Goal: Task Accomplishment & Management: Complete application form

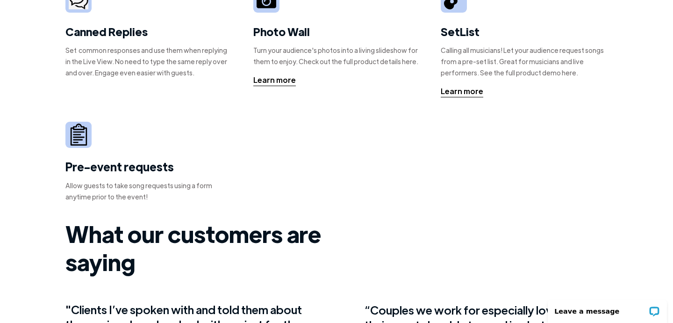
scroll to position [355, 0]
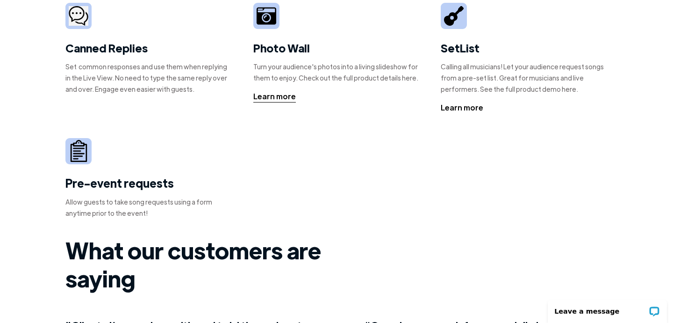
click at [457, 109] on div "Learn more" at bounding box center [462, 107] width 43 height 11
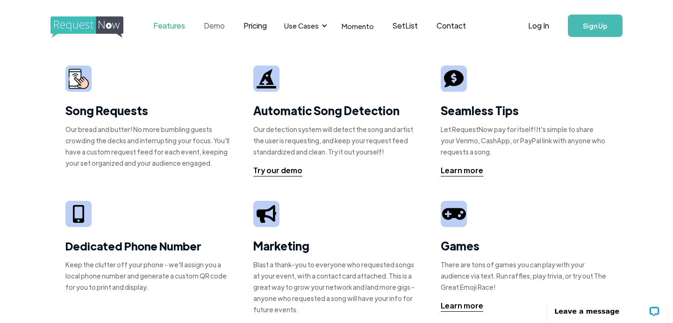
click at [219, 22] on link "Demo" at bounding box center [215, 25] width 40 height 29
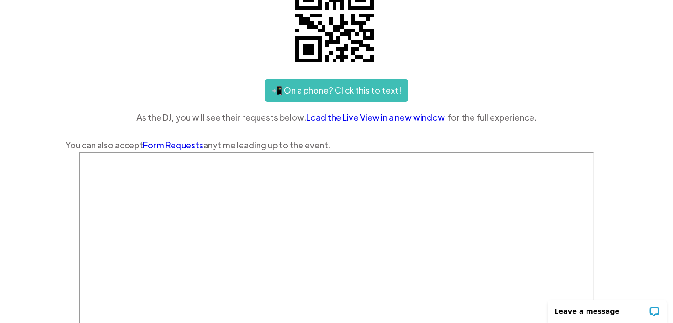
scroll to position [141, 0]
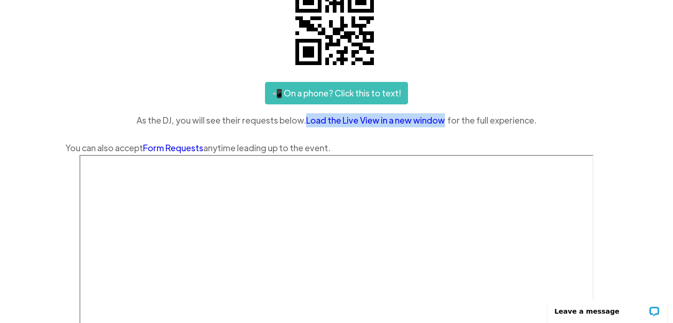
click at [590, 88] on div "📲 On a phone? Click this to text!" at bounding box center [336, 93] width 542 height 22
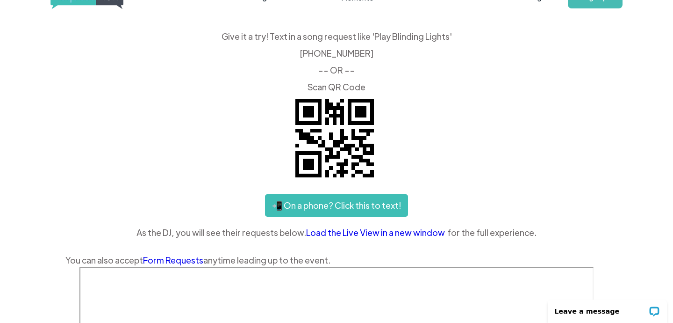
scroll to position [0, 0]
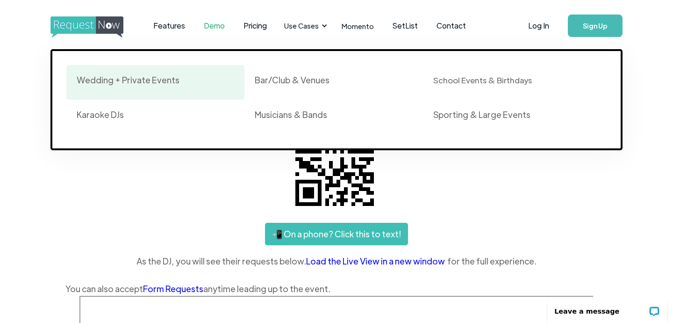
click at [167, 78] on div "Wedding + Private Events" at bounding box center [128, 79] width 103 height 11
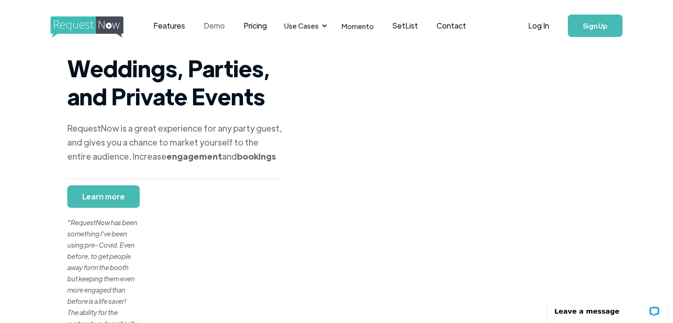
click at [217, 26] on link "Demo" at bounding box center [215, 25] width 40 height 29
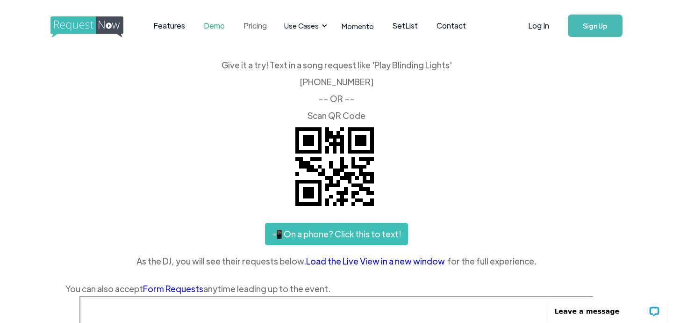
click at [257, 25] on link "Pricing" at bounding box center [255, 25] width 42 height 29
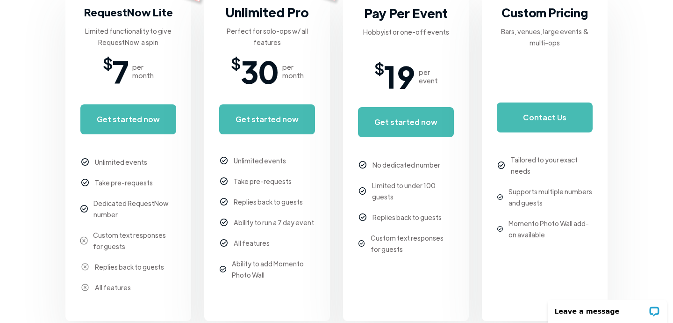
scroll to position [230, 0]
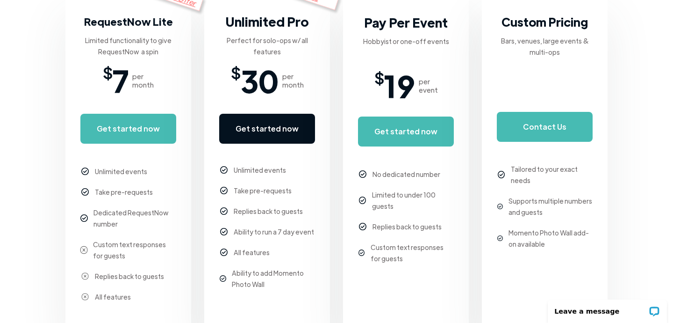
click at [268, 130] on link "Get started now" at bounding box center [267, 129] width 96 height 30
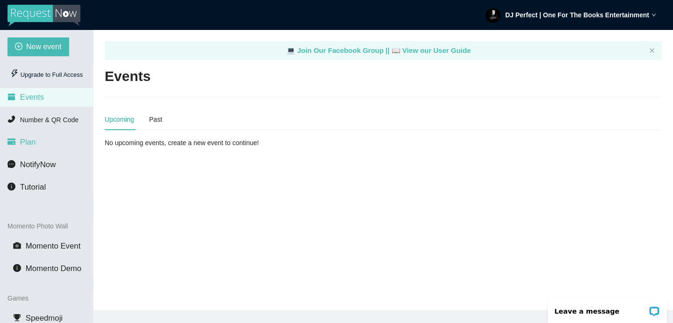
click at [36, 141] on li "Plan" at bounding box center [46, 142] width 93 height 19
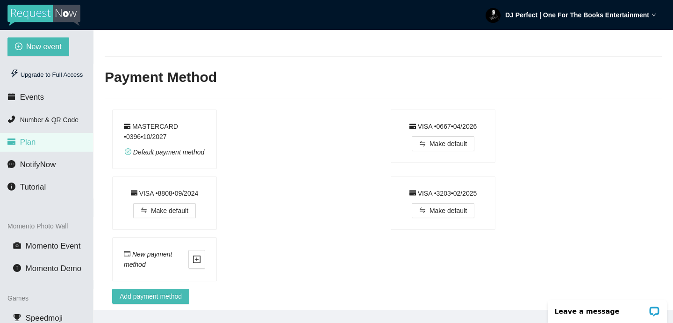
scroll to position [393, 0]
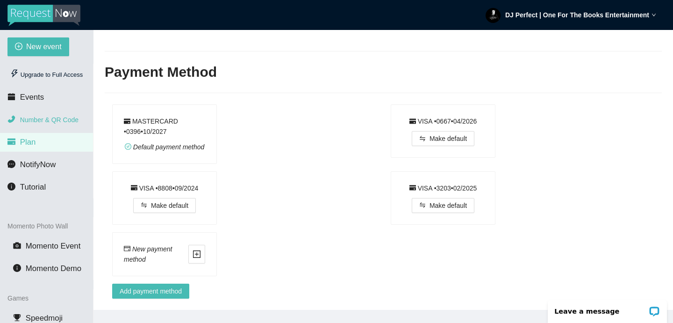
click at [44, 116] on span "Number & QR Code" at bounding box center [49, 119] width 58 height 7
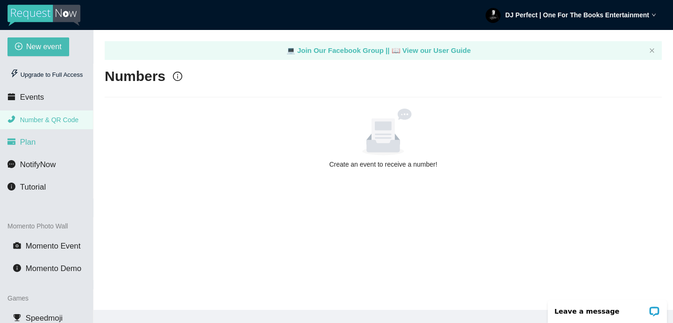
click at [32, 144] on span "Plan" at bounding box center [28, 141] width 16 height 9
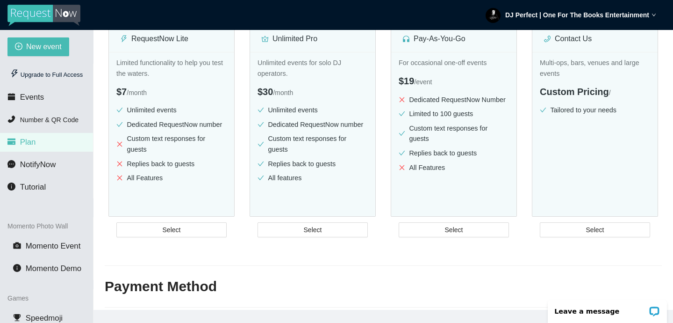
scroll to position [166, 0]
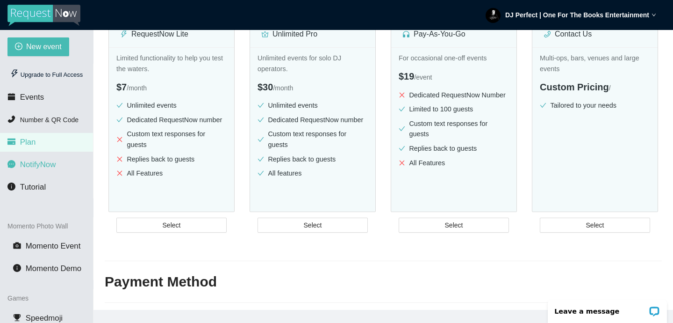
click at [47, 164] on span "NotifyNow" at bounding box center [38, 164] width 36 height 9
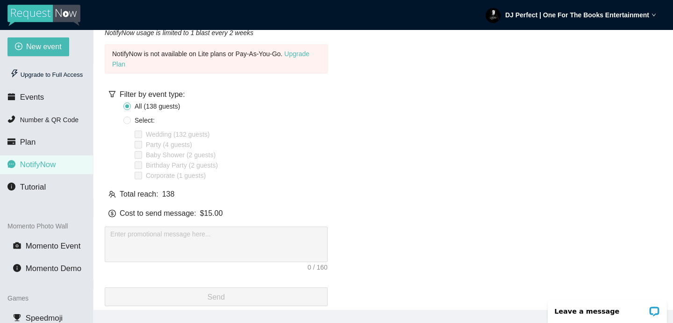
scroll to position [105, 0]
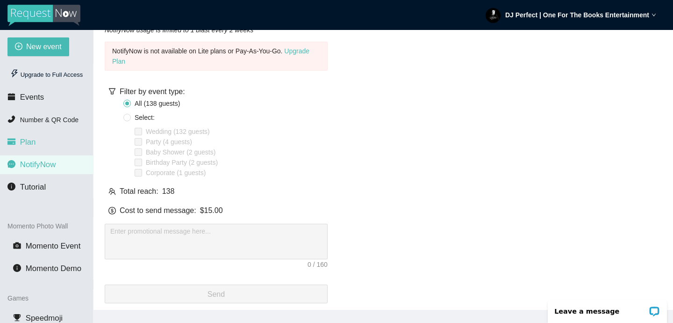
click at [34, 140] on span "Plan" at bounding box center [28, 141] width 16 height 9
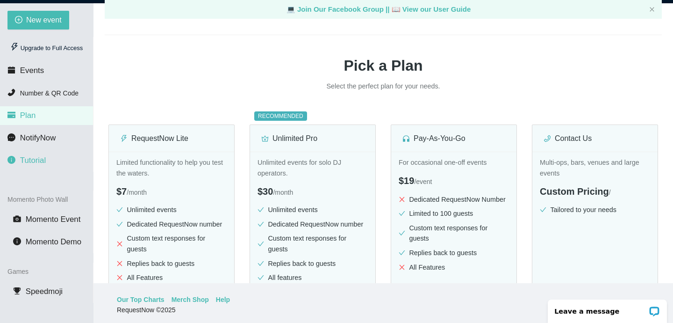
scroll to position [30, 0]
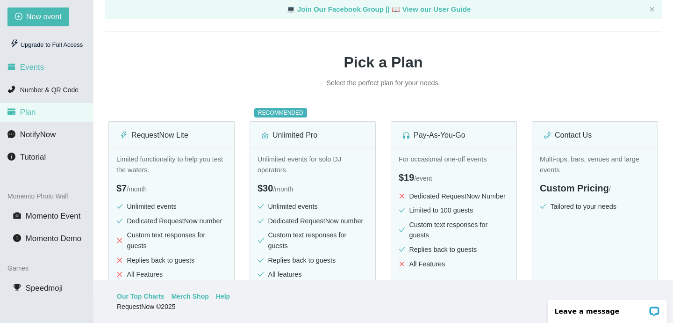
click at [35, 69] on span "Events" at bounding box center [32, 67] width 24 height 9
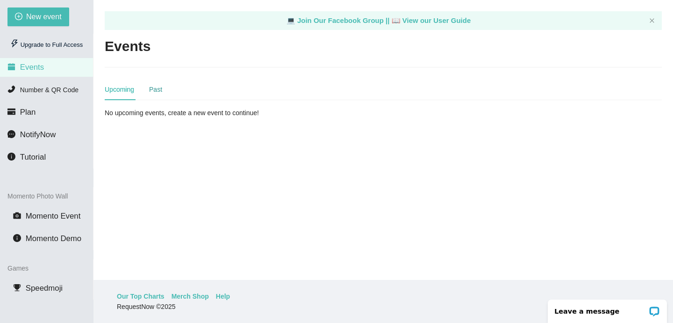
click at [152, 89] on div "Past" at bounding box center [155, 89] width 13 height 10
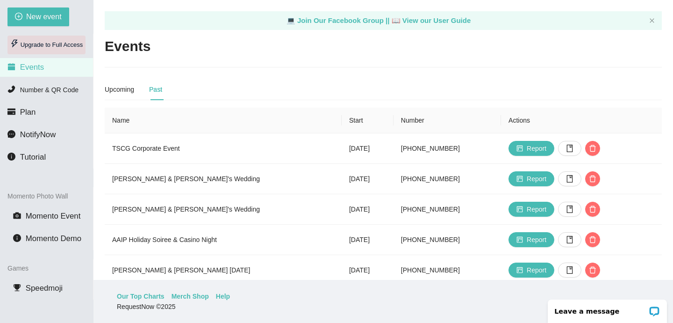
click at [63, 44] on div "Upgrade to Full Access" at bounding box center [46, 45] width 78 height 19
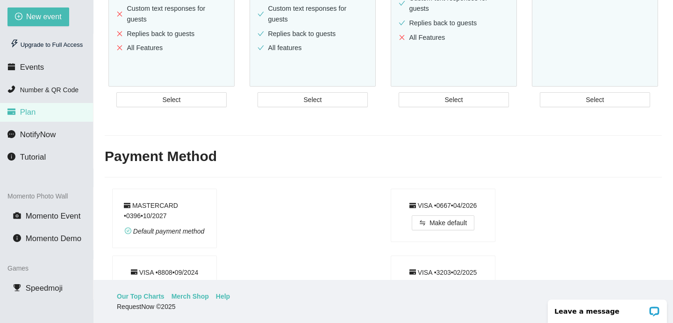
scroll to position [256, 0]
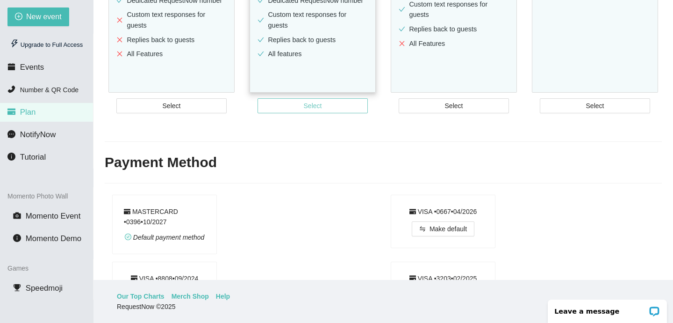
click at [312, 105] on span "Select" at bounding box center [313, 106] width 18 height 10
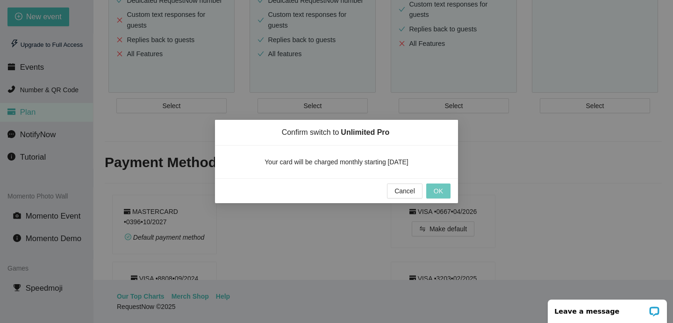
click at [443, 192] on span "OK" at bounding box center [438, 191] width 9 height 10
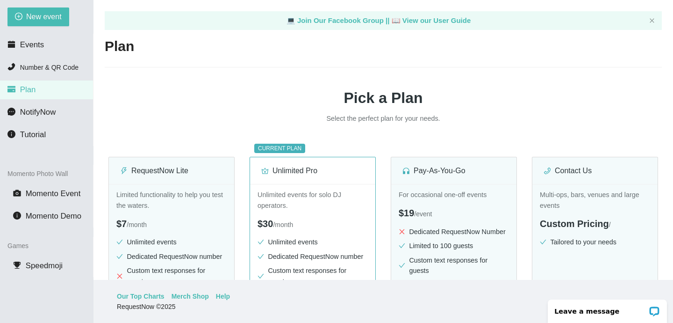
scroll to position [0, 0]
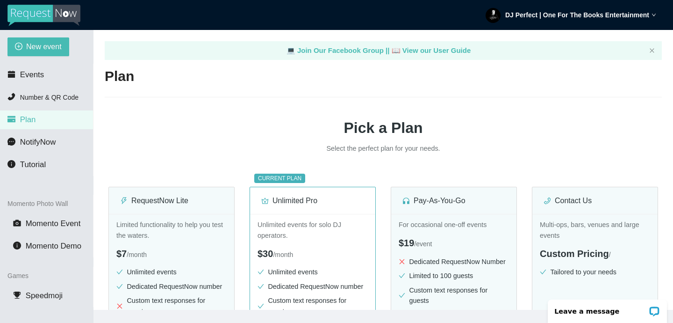
click at [648, 13] on strong "DJ Perfect | One For The Books Entertainment" at bounding box center [578, 14] width 144 height 7
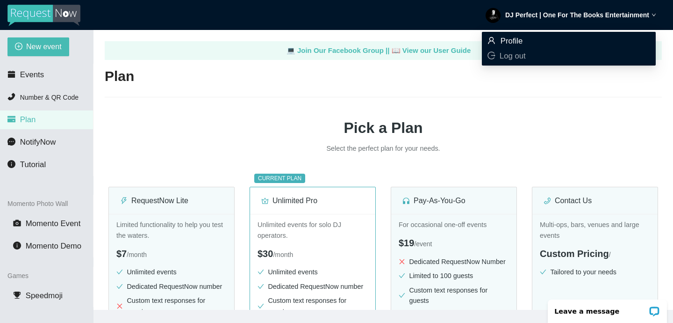
click at [507, 37] on span "Profile" at bounding box center [512, 40] width 22 height 9
type textarea "https://virtualdj.com/ask/DJ_Spinz"
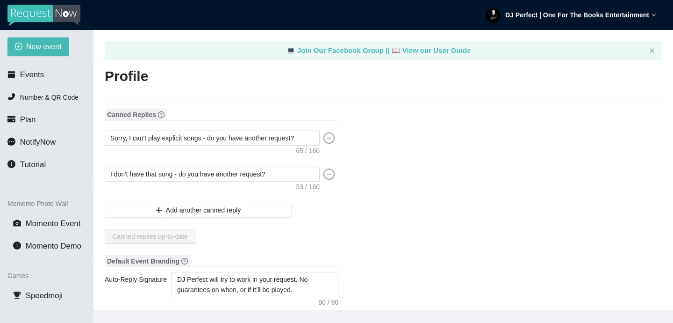
type input "DJ"
type input "Perfect"
type input "One For The Books Entertainment"
type input "Professional DJ"
type input "(404) 606-2400"
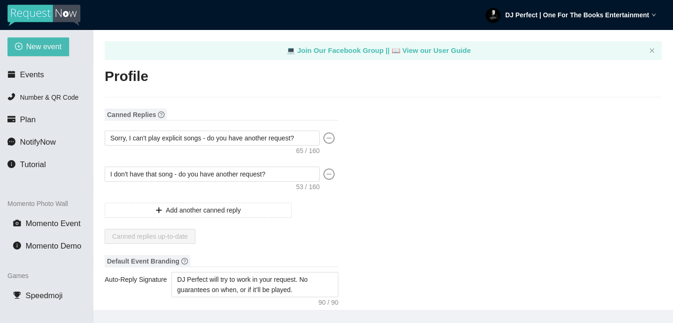
type input "info@oneforthebooksent.com"
type input "http://www.oneforthebooksent.com"
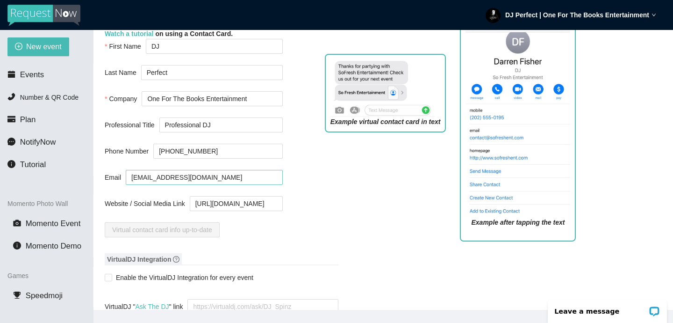
scroll to position [467, 0]
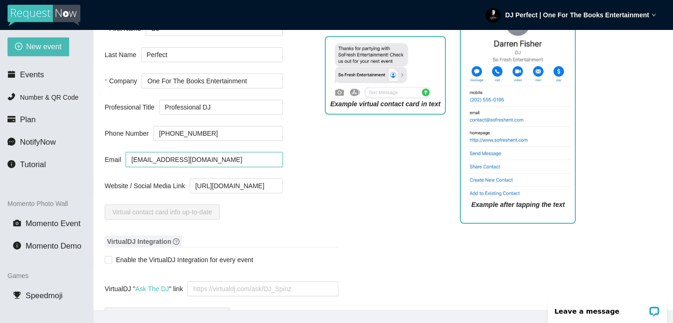
drag, startPoint x: 205, startPoint y: 160, endPoint x: 147, endPoint y: 158, distance: 58.1
click at [147, 158] on input "info@oneforthebooksent.com" at bounding box center [204, 159] width 157 height 15
type input "info@djperfect.com"
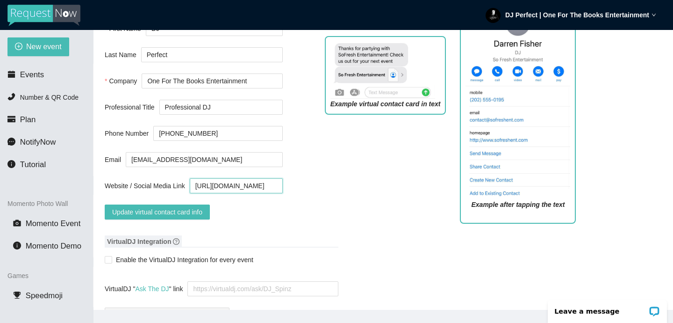
scroll to position [0, 33]
drag, startPoint x: 232, startPoint y: 186, endPoint x: 256, endPoint y: 181, distance: 24.4
click at [256, 181] on input "http://www.oneforthebooksent.com" at bounding box center [236, 185] width 93 height 15
type input "http://www.djperfect.com"
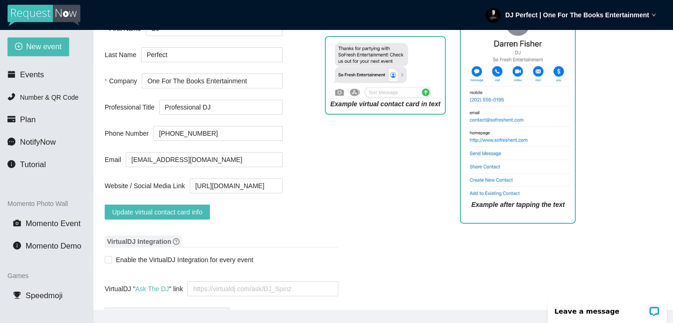
click at [340, 188] on div "Example virtual contact card in text" at bounding box center [386, 130] width 136 height 202
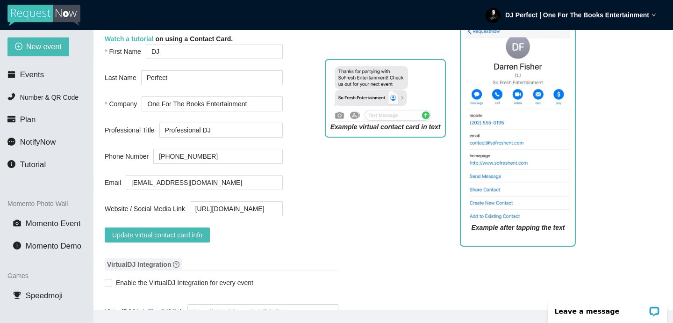
scroll to position [448, 0]
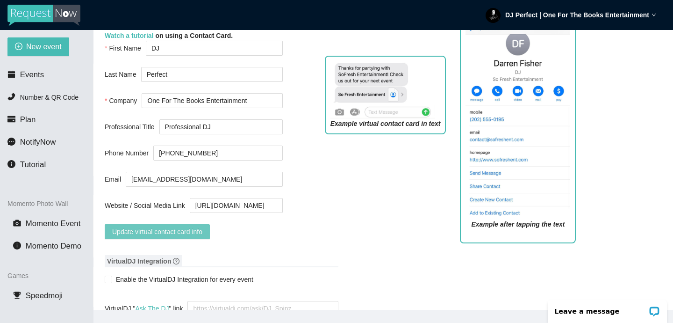
click at [173, 228] on span "Update virtual contact card info" at bounding box center [157, 231] width 90 height 10
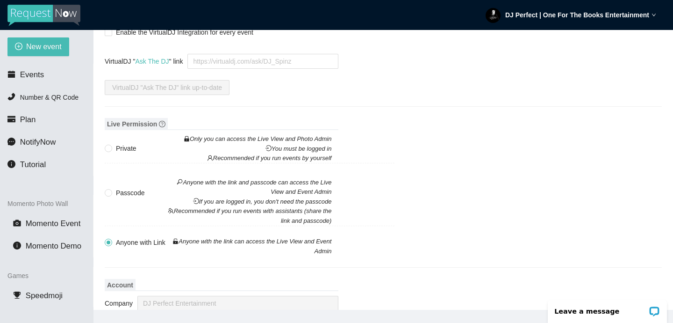
scroll to position [699, 0]
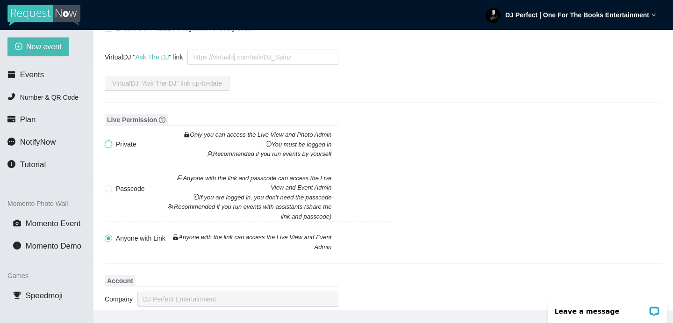
click at [109, 143] on input "Private Only you can access the Live View and Photo Admin You must be logged in…" at bounding box center [108, 143] width 7 height 7
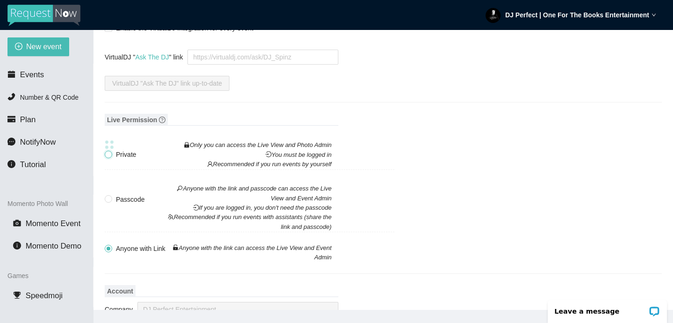
radio input "true"
radio input "false"
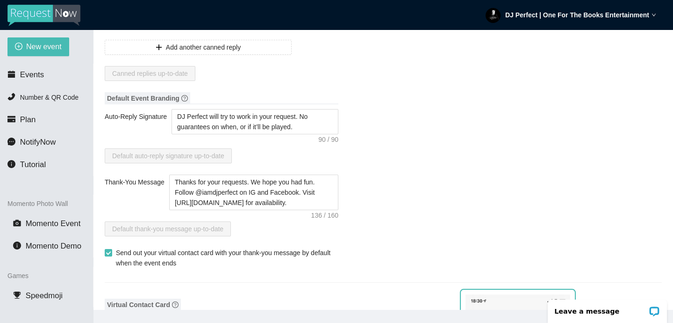
scroll to position [158, 0]
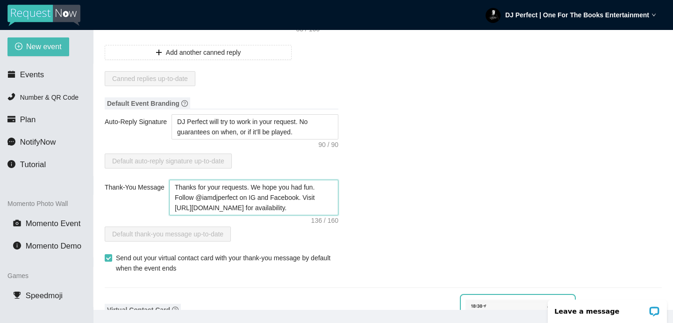
drag, startPoint x: 321, startPoint y: 188, endPoint x: 256, endPoint y: 186, distance: 65.5
click at [256, 186] on textarea "Thanks for your requests. We hope you had fun. Follow @iamdjperfect on IG and F…" at bounding box center [253, 198] width 169 height 36
click at [214, 197] on textarea "Thanks for your requests. We hope you had fun. Follow @iamdjperfect on IG and F…" at bounding box center [253, 198] width 169 height 36
type textarea "Thanks for your requests. We hope you had fun. Follow @iadjperfect on IG and Fa…"
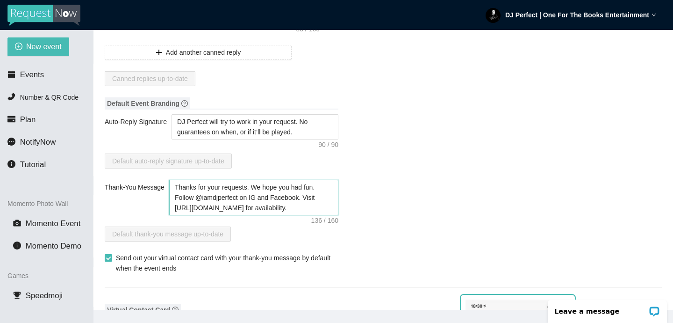
type textarea "Thanks for your requests. We hope you had fun. Follow @iadjperfect on IG and Fa…"
type textarea "Thanks for your requests. We hope you had fun. Follow @idjperfect on IG and Fac…"
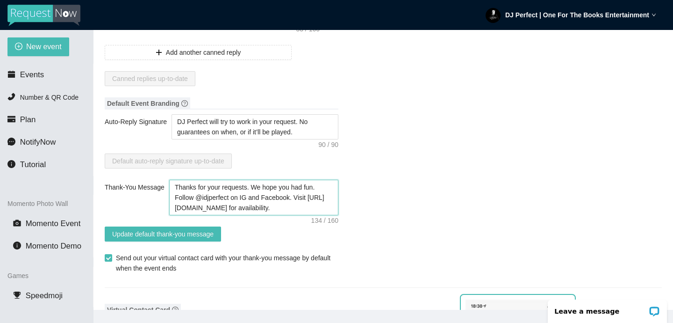
type textarea "Thanks for your requests. We hope you had fun. Follow @djperfect on IG and Face…"
type textarea "Thanks for your requests. We hope you had fun. Follow m @djperfect on IG and Fa…"
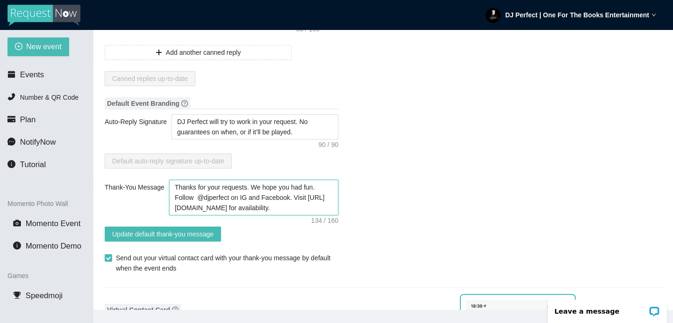
type textarea "Thanks for your requests. We hope you had fun. Follow m @djperfect on IG and Fa…"
type textarea "Thanks for your requests. We hope you had fun. Follow me @djperfect on IG and F…"
type textarea "Thanks for your requests. We hope you had fun. Follow me @odjperfect on IG and …"
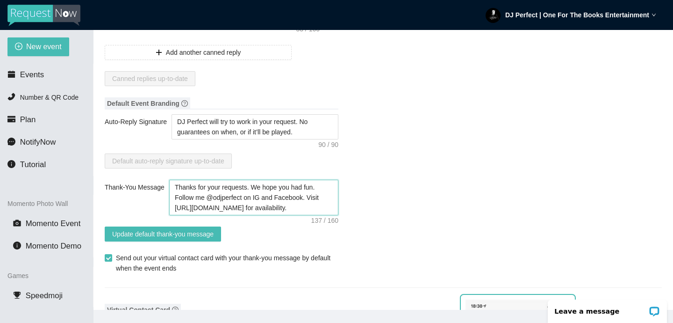
type textarea "Thanks for your requests. We hope you had fun. Follow me @oodjperfect on IG and…"
type textarea "Thanks for your requests. We hope you had fun. Follow me @oofdjperfect on IG an…"
type textarea "Thanks for your requests. We hope you had fun. Follow me @oodjperfect on IG and…"
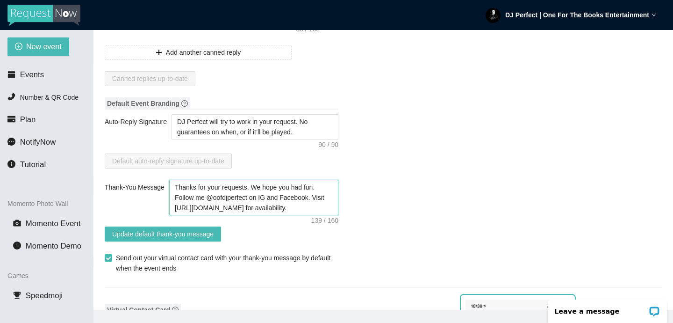
type textarea "Thanks for your requests. We hope you had fun. Follow me @oodjperfect on IG and…"
type textarea "Thanks for your requests. We hope you had fun. Follow me @odjperfect on IG and …"
type textarea "Thanks for your requests. We hope you had fun. Follow me @ofdjperfect on IG and…"
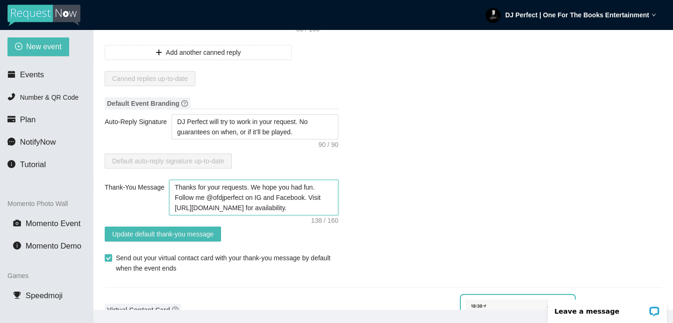
type textarea "Thanks for your requests. We hope you had fun. Follow me @offdjperfect on IG an…"
type textarea "Thanks for your requests. We hope you had fun. Follow me @offidjperfect on IG a…"
type textarea "Thanks for your requests. We hope you had fun. Follow me @officdjperfect on IG …"
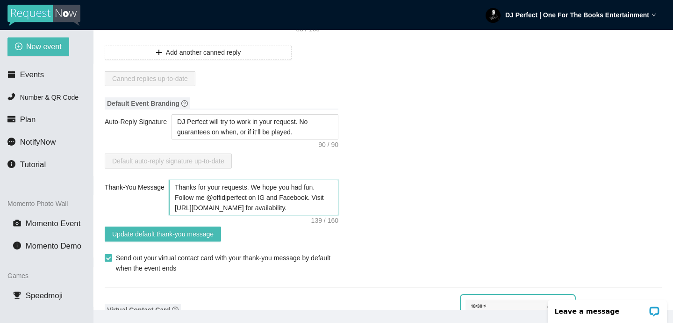
type textarea "Thanks for your requests. We hope you had fun. Follow me @officdjperfect on IG …"
type textarea "Thanks for your requests. We hope you had fun. Follow me @officidjperfect on IG…"
type textarea "Thanks for your requests. We hope you had fun. Follow me @officiadjperfect on I…"
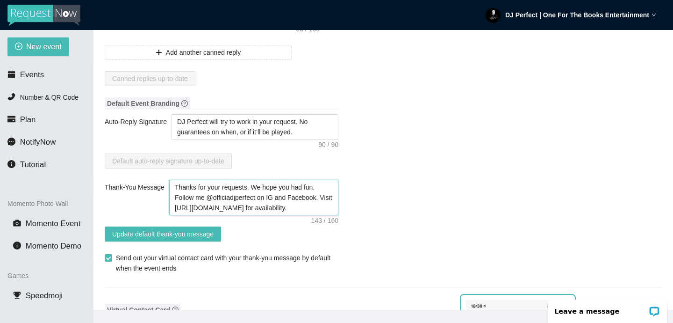
type textarea "Thanks for your requests. We hope you had fun. Follow me @officialdjperfect on …"
click at [324, 196] on textarea "Thanks for your requests. We hope you had fun. Follow me @officialdjperfect on …" at bounding box center [253, 198] width 169 height 36
type textarea "Thanks for your requests. We hope you had fun. Follow me @officialdjperfect on …"
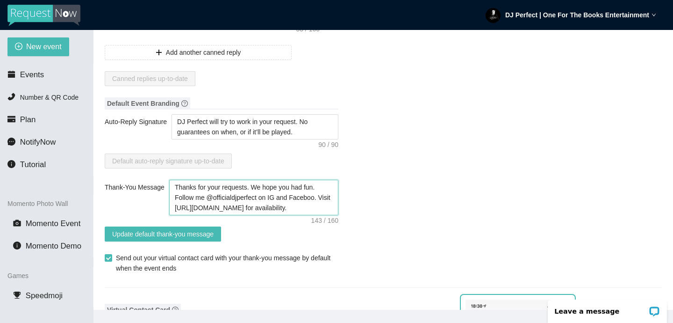
type textarea "Thanks for your requests. We hope you had fun. Follow me @officialdjperfect on …"
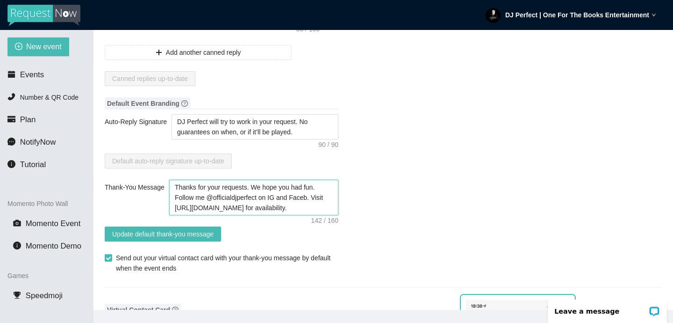
type textarea "Thanks for your requests. We hope you had fun. Follow me @officialdjperfect on …"
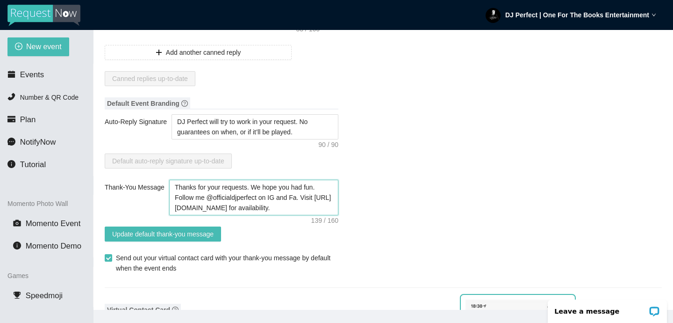
type textarea "Thanks for your requests. We hope you had fun. Follow me @officialdjperfect on …"
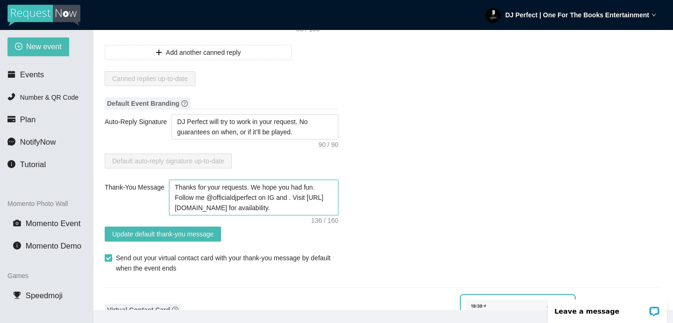
type textarea "Thanks for your requests. We hope you had fun. Follow me @officialdjperfect on …"
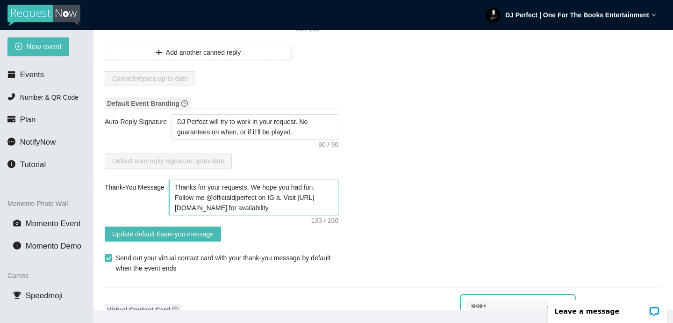
type textarea "Thanks for your requests. We hope you had fun. Follow me @officialdjperfect on …"
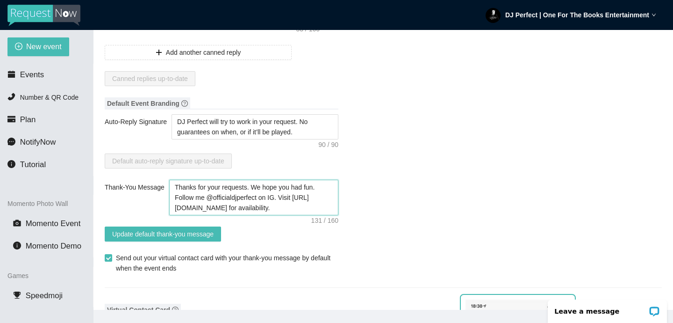
type textarea "Thanks for your requests. We hope you had fun. Follow me @officialdjperfect on …"
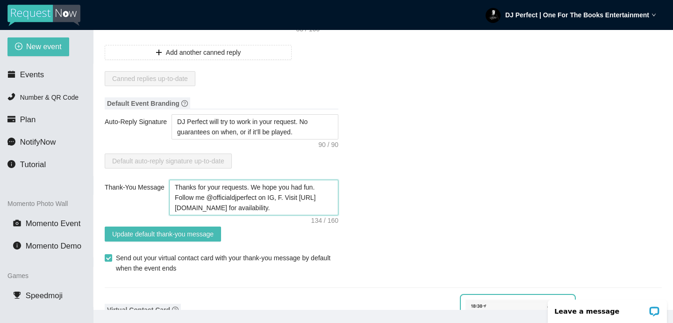
type textarea "Thanks for your requests. We hope you had fun. Follow me @officialdjperfect on …"
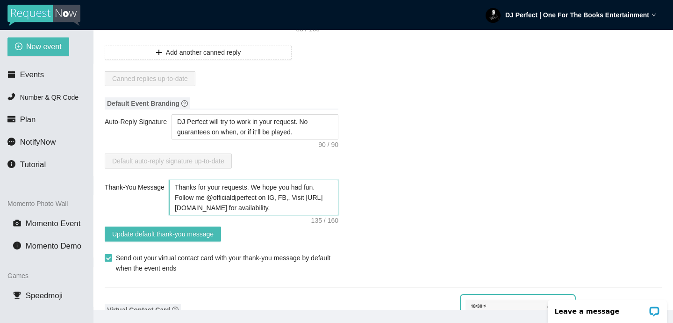
type textarea "Thanks for your requests. We hope you had fun. Follow me @officialdjperfect on …"
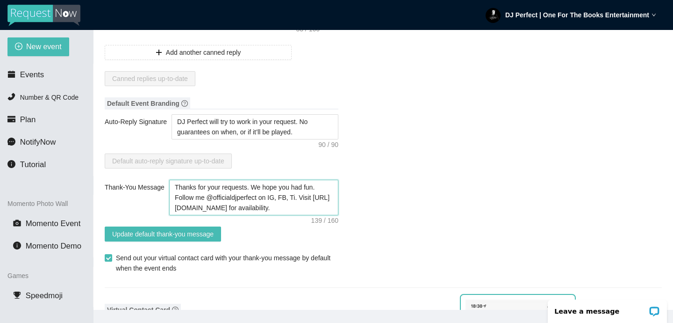
type textarea "Thanks for your requests. We hope you had fun. Follow me @officialdjperfect on …"
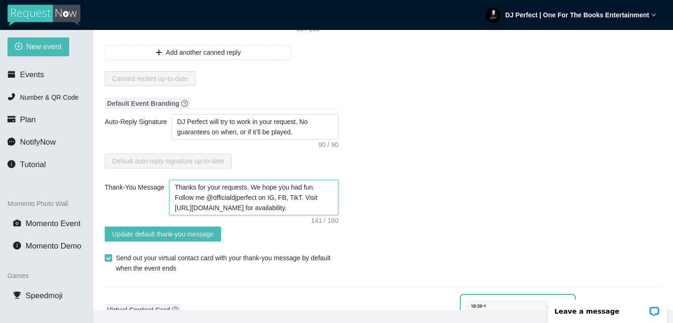
type textarea "Thanks for your requests. We hope you had fun. Follow me @officialdjperfect on …"
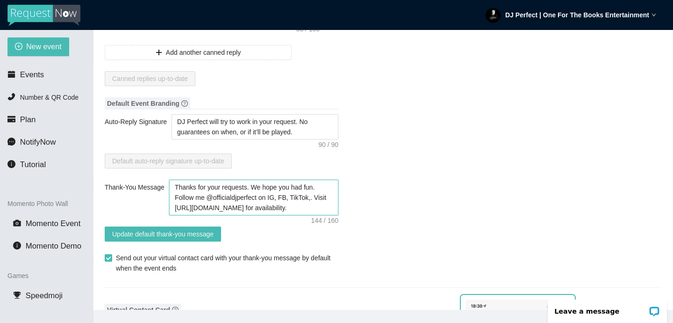
type textarea "Thanks for your requests. We hope you had fun. Follow me @officialdjperfect on …"
drag, startPoint x: 319, startPoint y: 197, endPoint x: 331, endPoint y: 197, distance: 11.7
click at [331, 197] on textarea "Thanks for your requests. We hope you had fun. Follow me @officialdjperfect on …" at bounding box center [253, 198] width 169 height 36
type textarea "Thanks for your requests. We hope you had fun. Follow me @officialdjperfect on …"
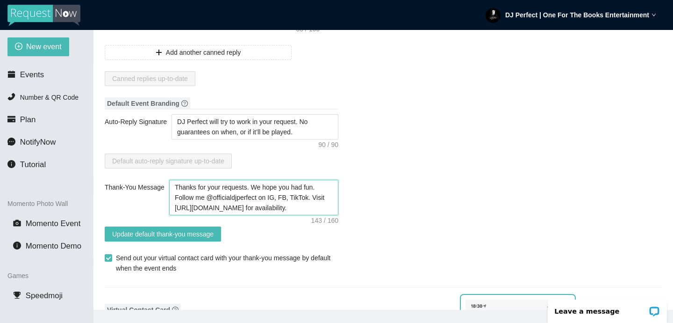
type textarea "Thanks for your requests. We hope you had fun. Follow me @officialdjperfect on …"
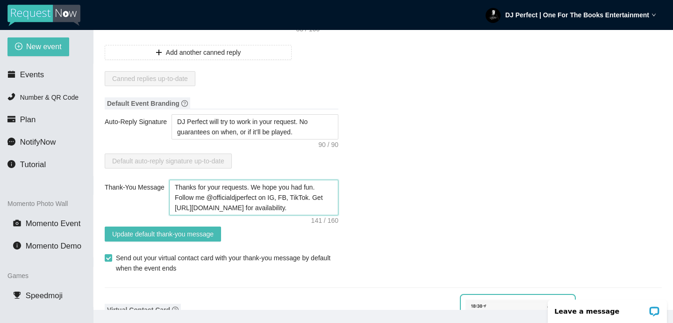
type textarea "Thanks for your requests. We hope you had fun. Follow me @officialdjperfect on …"
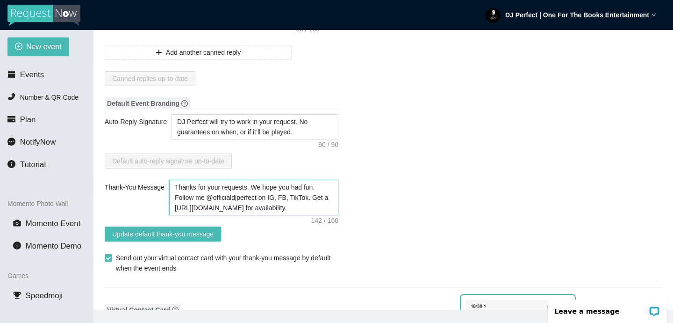
type textarea "Thanks for your requests. We hope you had fun. Follow me @officialdjperfect on …"
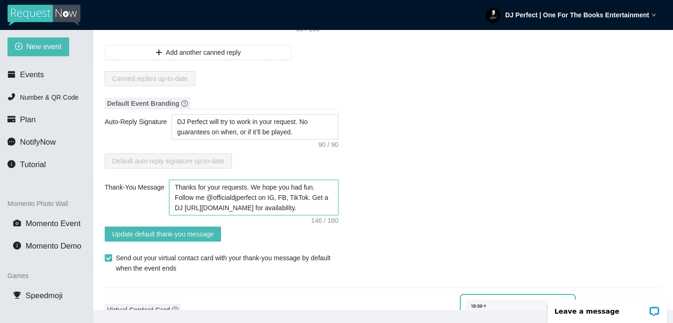
type textarea "Thanks for your requests. We hope you had fun. Follow me @officialdjperfect on …"
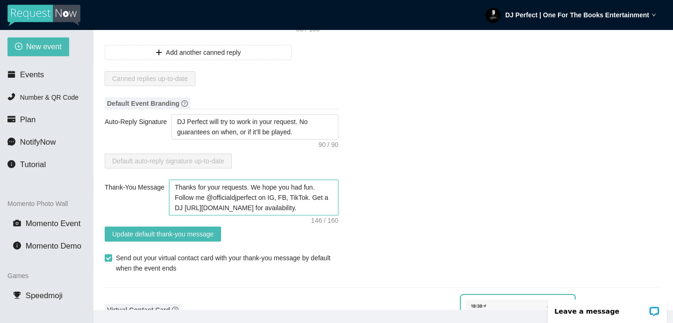
type textarea "Thanks for your requests. We hope you had fun. Follow me @officialdjperfect on …"
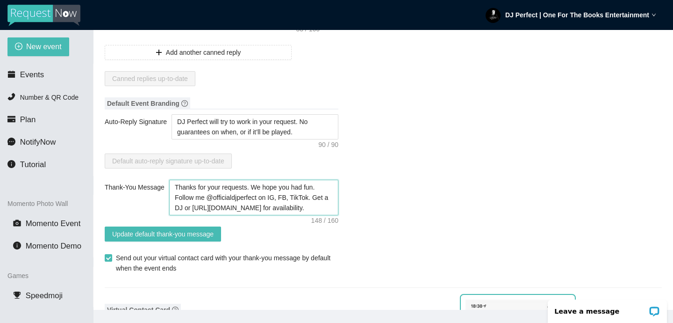
type textarea "Thanks for your requests. We hope you had fun. Follow me @officialdjperfect on …"
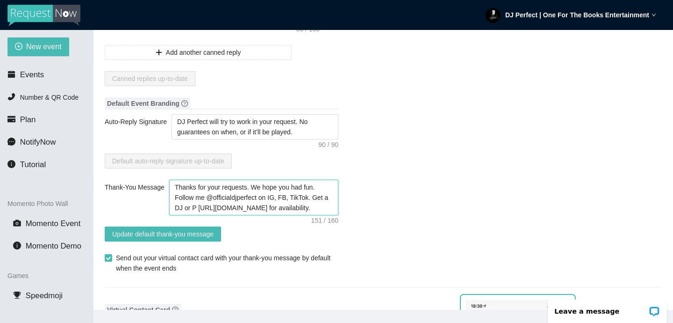
type textarea "Thanks for your requests. We hope you had fun. Follow me @officialdjperfect on …"
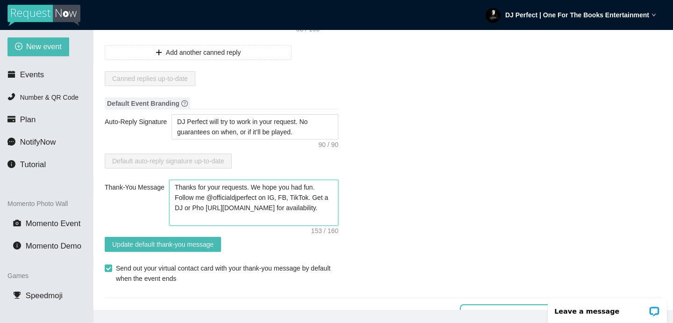
type textarea "Thanks for your requests. We hope you had fun. Follow me @officialdjperfect on …"
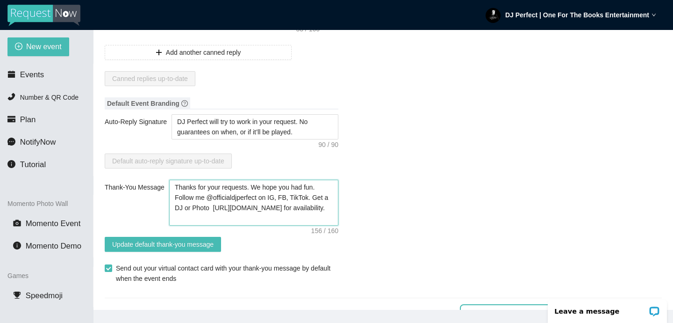
type textarea "Thanks for your requests. We hope you had fun. Follow me @officialdjperfect on …"
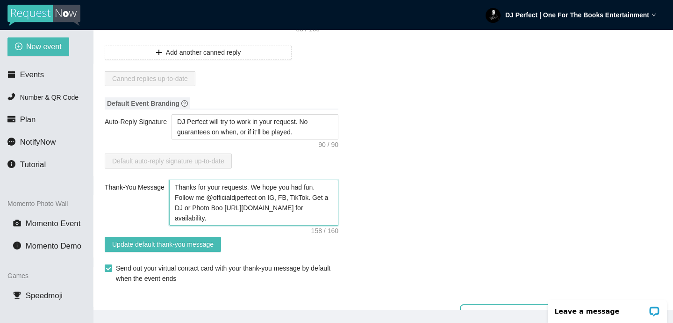
type textarea "Thanks for your requests. We hope you had fun. Follow me @officialdjperfect on …"
click at [324, 187] on textarea "Thanks for your requests. We hope you had fun. Follow me @officialdjperfect on …" at bounding box center [253, 203] width 169 height 46
type textarea "Thanks for your requests. We hope you had fun.Follow me @officialdjperfect on I…"
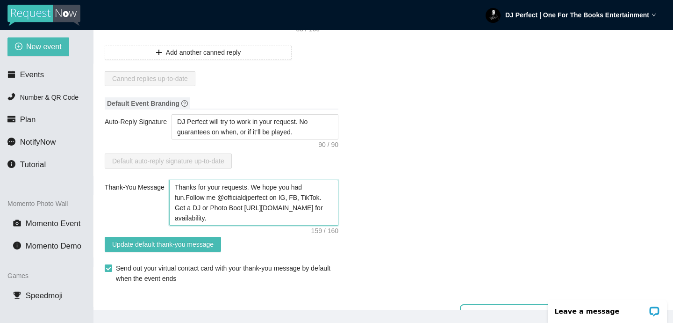
type textarea "Thanks for your requests. We hope you had funFollow me @officialdjperfect on IG…"
type textarea "Thanks for your requests. We hope you had fuFollow me @officialdjperfect on IG,…"
type textarea "Thanks for your requests. We hope you had fFollow me @officialdjperfect on IG, …"
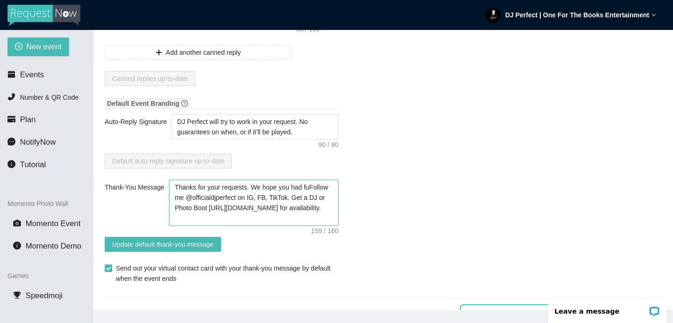
type textarea "Thanks for your requests. We hope you had fFollow me @officialdjperfect on IG, …"
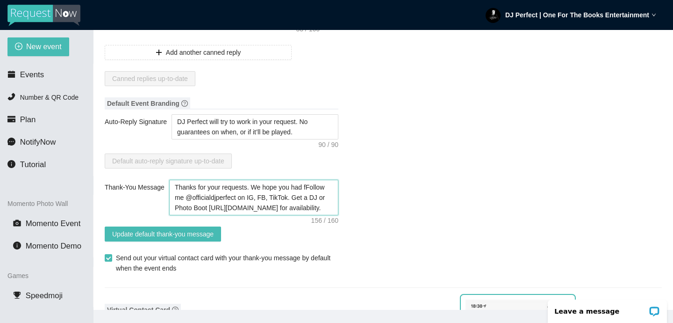
type textarea "Thanks for your requests. We hope you had Follow me @officialdjperfect on IG, F…"
type textarea "Thanks for your requests. We hope you hadFollow me @officialdjperfect on IG, FB…"
type textarea "Thanks for your requests. We hope you haFollow me @officialdjperfect on IG, FB,…"
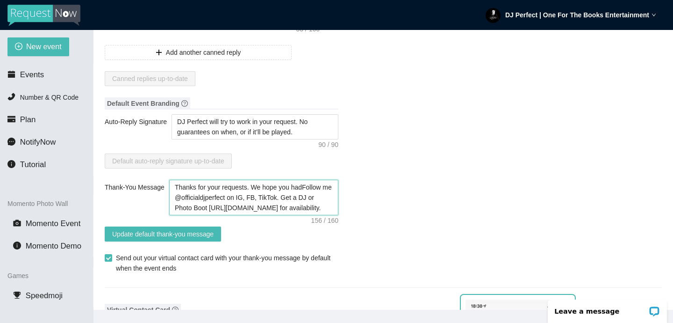
type textarea "Thanks for your requests. We hope you haFollow me @officialdjperfect on IG, FB,…"
type textarea "Thanks for your requests. We hope you hFollow me @officialdjperfect on IG, FB, …"
type textarea "Thanks for your requests. We hope you Follow me @officialdjperfect on IG, FB, T…"
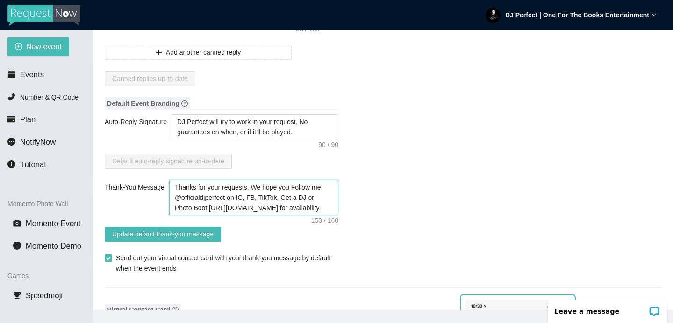
type textarea "Thanks for your requests. We hope youFollow me @officialdjperfect on IG, FB, Ti…"
type textarea "Thanks for your requests. We hope yoFollow me @officialdjperfect on IG, FB, Tik…"
type textarea "Thanks for your requests. We hope yFollow me @officialdjperfect on IG, FB, TikT…"
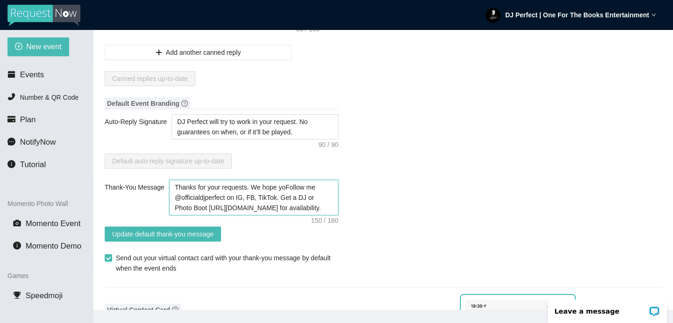
type textarea "Thanks for your requests. We hope yFollow me @officialdjperfect on IG, FB, TikT…"
type textarea "Thanks for your requests. We hope Follow me @officialdjperfect on IG, FB, TikTo…"
type textarea "Thanks for your requests. We hopeFollow me @officialdjperfect on IG, FB, TikTok…"
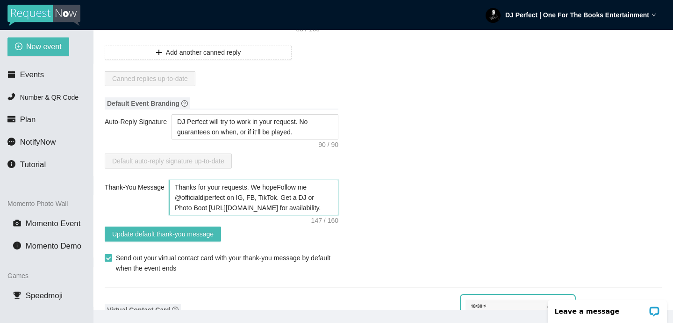
type textarea "Thanks for your requests. We hopFollow me @officialdjperfect on IG, FB, TikTok.…"
type textarea "Thanks for your requests. We hoFollow me @officialdjperfect on IG, FB, TikTok. …"
type textarea "Thanks for your requests. We hFollow me @officialdjperfect on IG, FB, TikTok. G…"
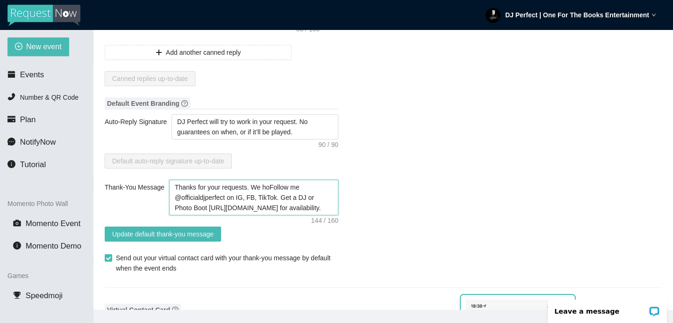
type textarea "Thanks for your requests. We hFollow me @officialdjperfect on IG, FB, TikTok. G…"
type textarea "Thanks for your requests. We Follow me @officialdjperfect on IG, FB, TikTok. Ge…"
type textarea "Thanks for your requests. WeFollow me @officialdjperfect on IG, FB, TikTok. Get…"
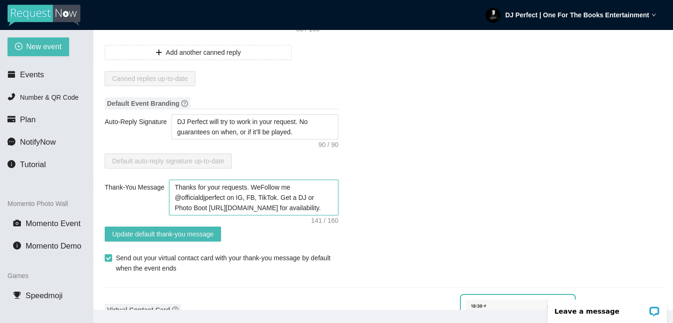
type textarea "Thanks for your requests. WFollow me @officialdjperfect on IG, FB, TikTok. Get …"
type textarea "Thanks for your requests. Follow me @officialdjperfect on IG, FB, TikTok. Get a…"
click at [286, 186] on textarea "Thanks for your requests. Follow me @officialdjperfect on IG, FB, TikTok. Get a…" at bounding box center [253, 198] width 169 height 36
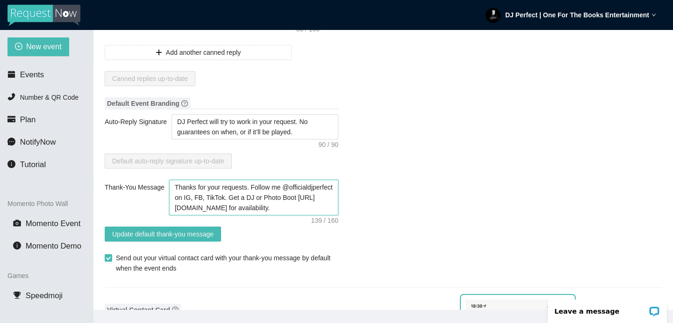
type textarea "Thanks for your requests. Follow me@officialdjperfect on IG, FB, TikTok. Get a …"
type textarea "Thanks for your requests. Follow m@officialdjperfect on IG, FB, TikTok. Get a D…"
type textarea "Thanks for your requests. Follow @officialdjperfect on IG, FB, TikTok. Get a DJ…"
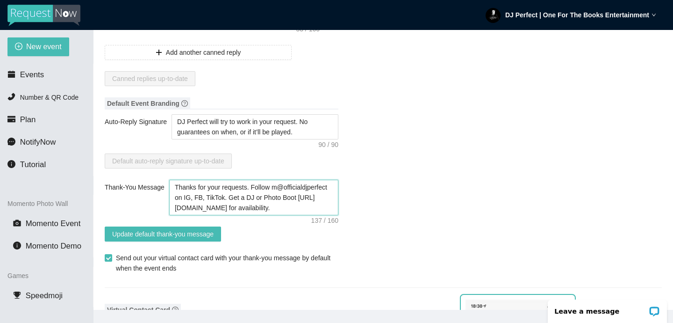
type textarea "Thanks for your requests. Follow @officialdjperfect on IG, FB, TikTok. Get a DJ…"
click at [299, 195] on textarea "Thanks for your requests. Follow @officialdjperfect on IG, FB, TikTok. Get a DJ…" at bounding box center [253, 198] width 169 height 36
type textarea "Thanks for your requests. Follow @officialdjperfect on IG, FB, TikTok. Get a DJ…"
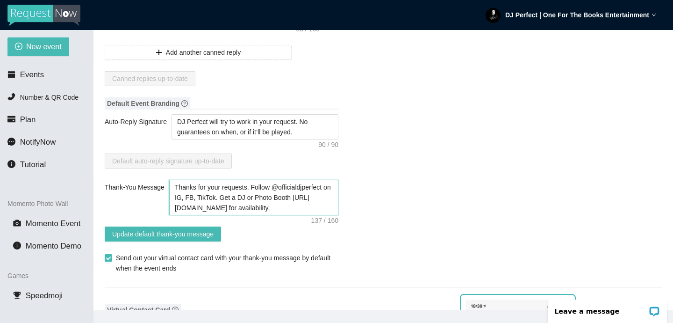
type textarea "Thanks for your requests. Follow @officialdjperfect on IG, FB, TikTok. Get a DJ…"
click at [174, 210] on textarea "Thanks for your requests. Follow @officialdjperfect on IG, FB, TikTok. Get a DJ…" at bounding box center [253, 198] width 169 height 36
click at [296, 209] on textarea "Thanks for your requests. Follow @officialdjperfect on IG, FB, TikTok. Get a DJ…" at bounding box center [253, 198] width 169 height 36
click at [252, 185] on textarea "Thanks for your requests. Follow @officialdjperfect on IG, FB, TikTok. Get a DJ…" at bounding box center [253, 198] width 169 height 36
click at [311, 197] on textarea "Thanks for partying with us! Follow @officialdjperfect on IG, FB, TikTok. Get a…" at bounding box center [253, 198] width 169 height 36
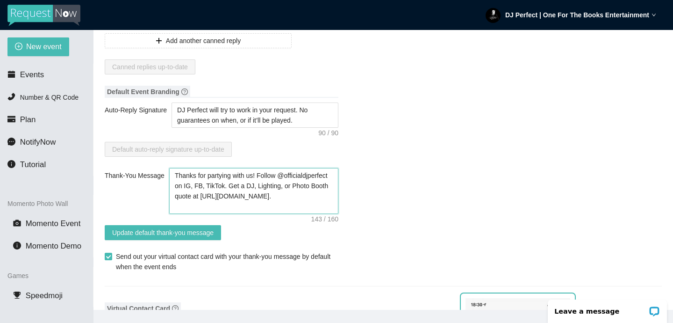
scroll to position [174, 0]
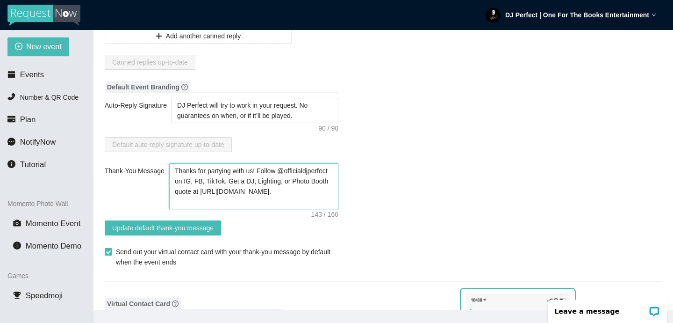
click at [238, 200] on textarea "Thanks for partying with us! Follow @officialdjperfect on IG, FB, TikTok. Get a…" at bounding box center [253, 186] width 169 height 46
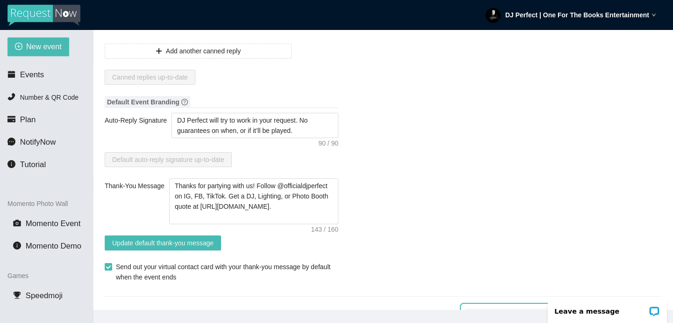
scroll to position [148, 0]
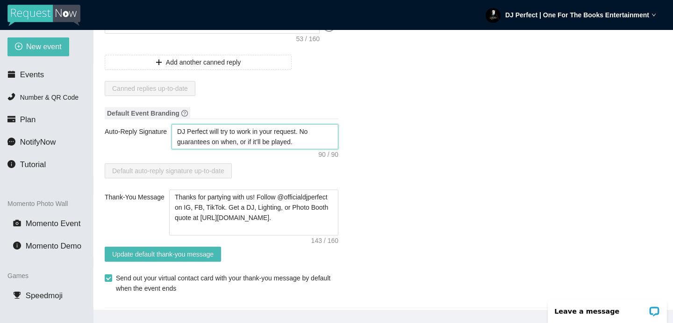
click at [179, 129] on textarea "DJ Perfect will try to work in your request. No guarantees on when, or if it’ll…" at bounding box center [255, 136] width 167 height 25
drag, startPoint x: 304, startPoint y: 131, endPoint x: 176, endPoint y: 130, distance: 127.7
click at [176, 130] on textarea "DJ Perfect will try to work in your request. No guarantees on when, or if it’ll…" at bounding box center [255, 136] width 167 height 25
click at [302, 144] on textarea "Thanks. Client requests come first, but . No guarantees on when, or if it’ll be…" at bounding box center [255, 136] width 167 height 25
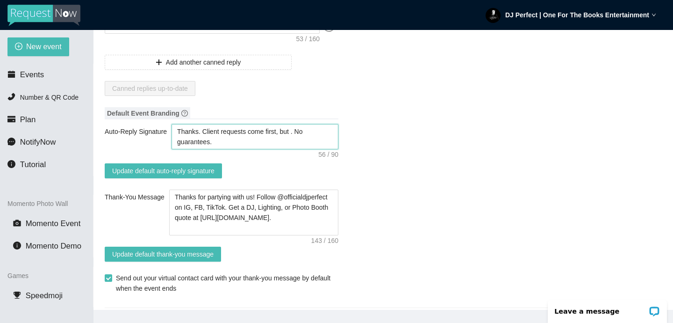
click at [202, 130] on textarea "Thanks. Client requests come first, but . No guarantees." at bounding box center [255, 136] width 167 height 25
click at [297, 132] on textarea "Thanks! Client requests come first, but . No guarantees." at bounding box center [255, 136] width 167 height 25
click at [286, 141] on textarea "Thanks! Client requests come first, but I'll get to you afterwards. No guarante…" at bounding box center [255, 136] width 167 height 25
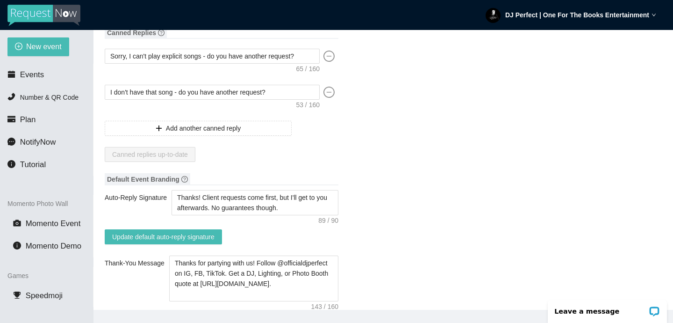
scroll to position [86, 0]
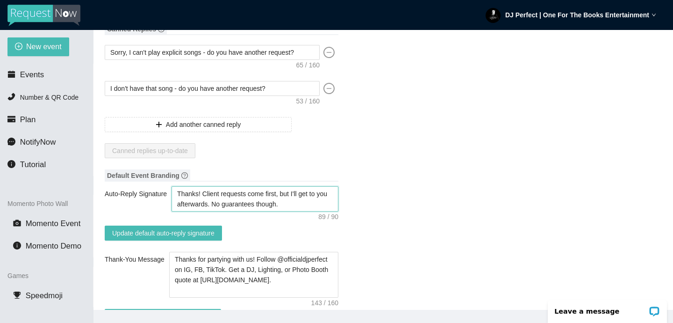
click at [210, 196] on textarea "Thanks! Client requests come first, but I'll get to you afterwards. No guarante…" at bounding box center [255, 198] width 167 height 25
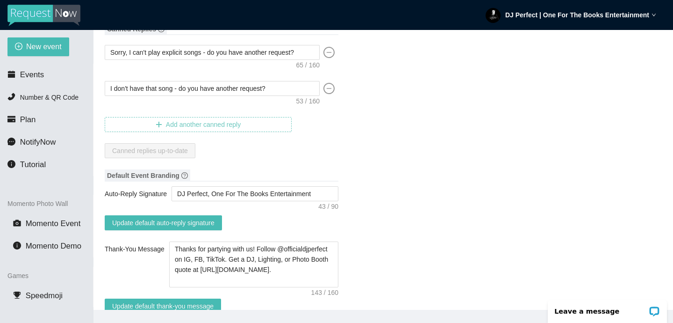
click at [230, 123] on span "Add another canned reply" at bounding box center [203, 124] width 75 height 10
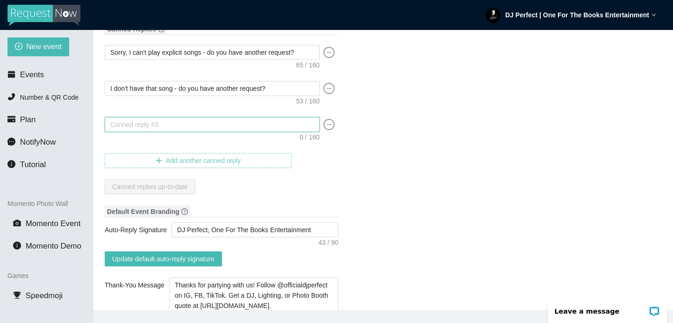
click at [230, 123] on textarea at bounding box center [212, 124] width 215 height 15
paste textarea "Thanks! Client requests come first, but I'll get to you afterwards. No guarante…"
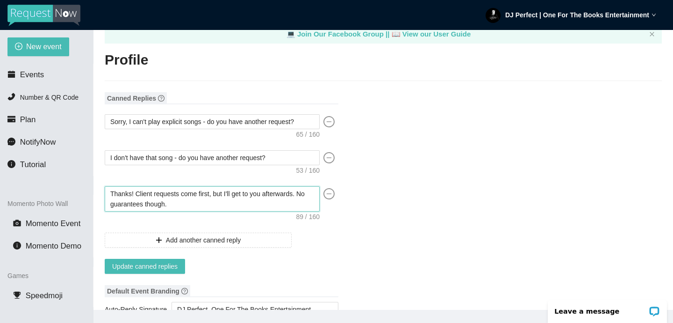
scroll to position [0, 0]
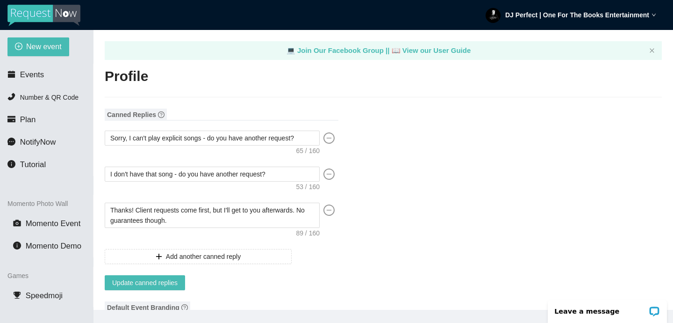
click at [195, 222] on textarea "Thanks! Client requests come first, but I'll get to you afterwards. No guarante…" at bounding box center [212, 214] width 215 height 25
click at [137, 211] on textarea "Thanks! Client requests come first, but I'll get to you afterwards. No guarante…" at bounding box center [212, 214] width 215 height 25
click at [184, 221] on textarea "Thanks! Client requests come first, but I'll get to you afterwards. No guarante…" at bounding box center [212, 214] width 215 height 25
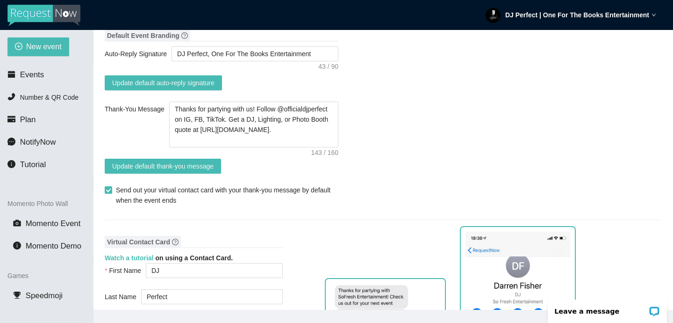
scroll to position [277, 0]
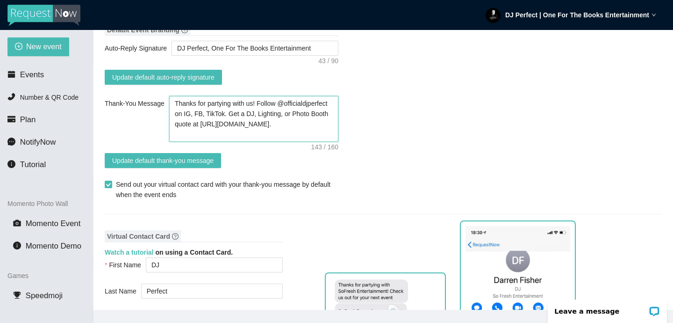
click at [287, 113] on textarea "Thanks for partying with us! Follow @officialdjperfect on IG, FB, TikTok. Get a…" at bounding box center [253, 119] width 169 height 46
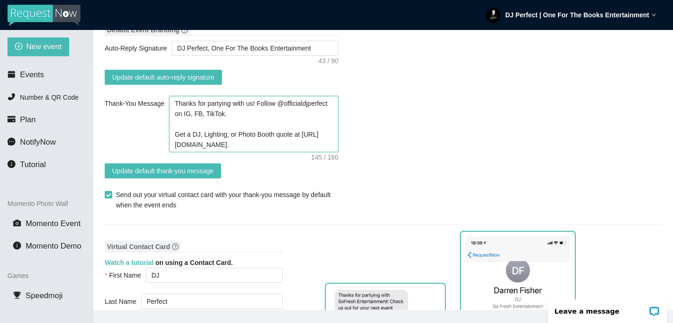
click at [298, 136] on textarea "Thanks for partying with us! Follow @officialdjperfect on IG, FB, TikTok. Get a…" at bounding box center [253, 124] width 169 height 56
click at [194, 131] on textarea "Thanks for partying with us! Follow @officialdjperfect on IG, FB, TikTok. Get a…" at bounding box center [253, 124] width 169 height 56
click at [185, 134] on textarea "Thanks for partying with us! Follow @officialdjperfect on IG, FB, TikTok. Get a…" at bounding box center [253, 124] width 169 height 56
click at [228, 131] on textarea "Thanks for partying with us! Follow @officialdjperfect on IG, FB, TikTok. Reque…" at bounding box center [253, 124] width 169 height 56
click at [322, 134] on textarea "Thanks for partying with us! Follow @officialdjperfect on IG, FB, TikTok. Reque…" at bounding box center [253, 124] width 169 height 56
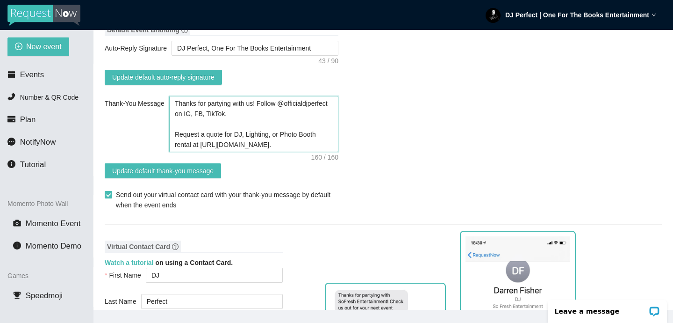
drag, startPoint x: 200, startPoint y: 132, endPoint x: 172, endPoint y: 135, distance: 27.7
click at [172, 135] on textarea "Thanks for partying with us! Follow @officialdjperfect on IG, FB, TikTok. Reque…" at bounding box center [253, 124] width 169 height 56
click at [328, 133] on textarea "Thanks for partying with us! Follow @officialdjperfect on IG, FB, TikTok. Get a…" at bounding box center [253, 124] width 169 height 56
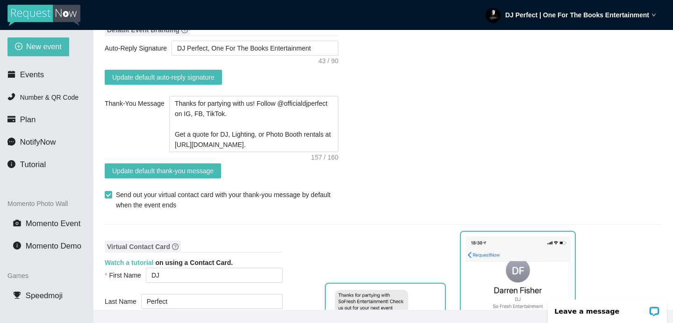
click at [195, 142] on textarea "Thanks for partying with us! Follow @officialdjperfect on IG, FB, TikTok. Get a…" at bounding box center [253, 124] width 169 height 56
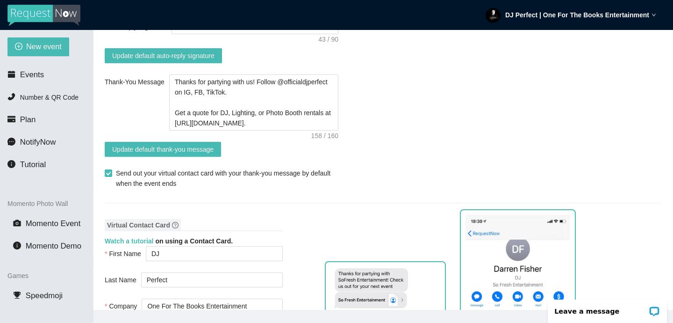
scroll to position [246, 0]
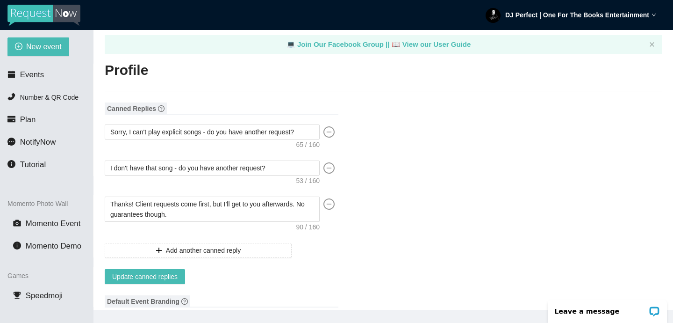
scroll to position [0, 0]
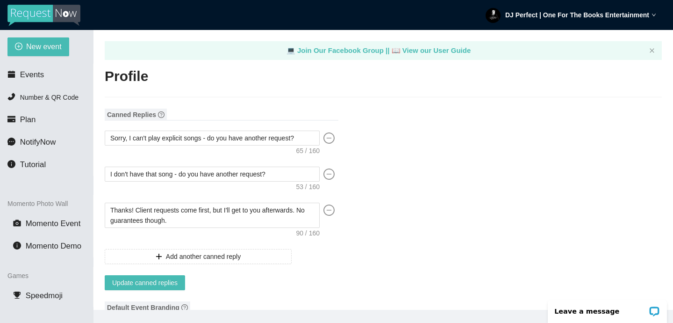
click at [210, 76] on h2 "Profile" at bounding box center [383, 76] width 557 height 19
click at [63, 91] on li "Number & QR Code" at bounding box center [46, 97] width 93 height 19
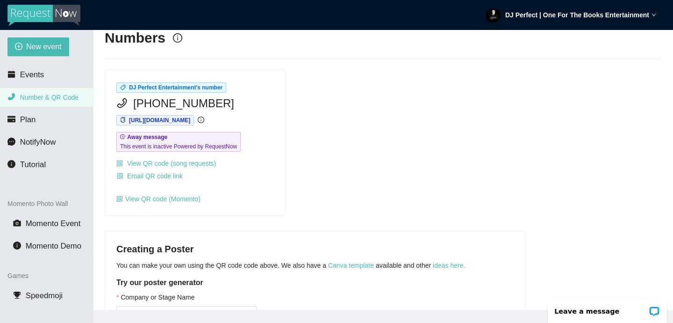
scroll to position [37, 0]
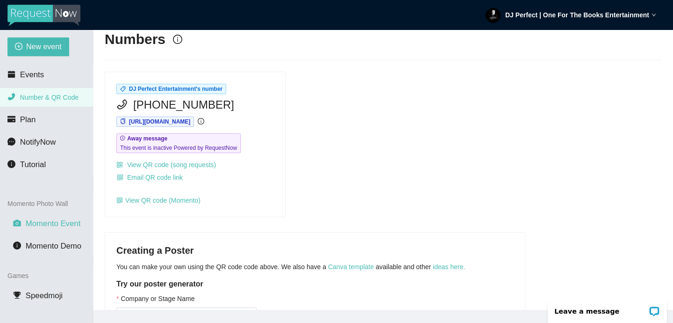
click at [75, 223] on span "Momento Event" at bounding box center [53, 223] width 55 height 9
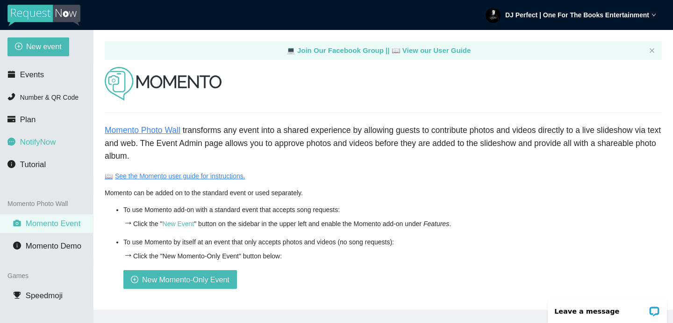
click at [43, 138] on span "NotifyNow" at bounding box center [38, 141] width 36 height 9
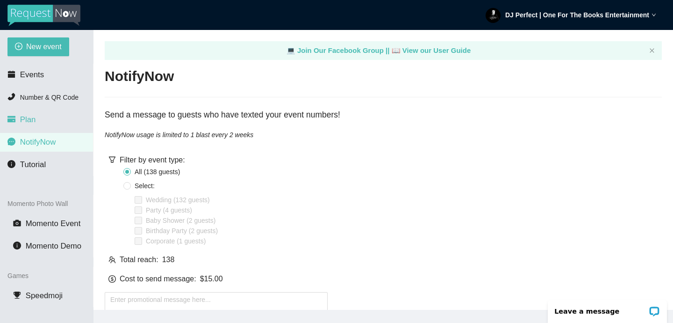
click at [37, 119] on li "Plan" at bounding box center [46, 119] width 93 height 19
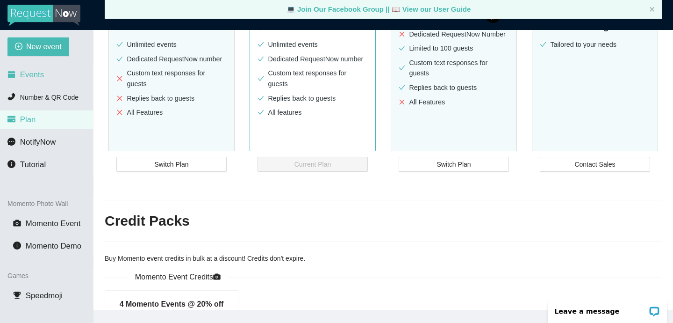
click at [41, 76] on span "Events" at bounding box center [32, 74] width 24 height 9
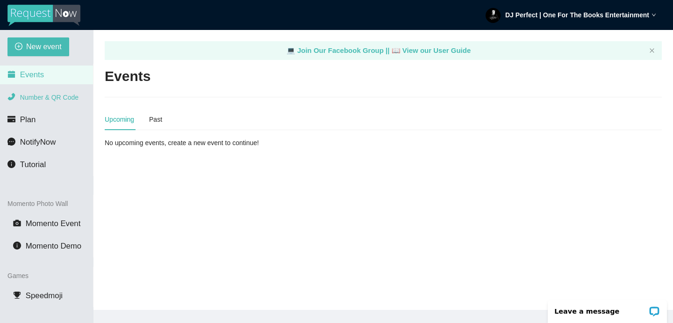
click at [44, 96] on span "Number & QR Code" at bounding box center [49, 97] width 58 height 7
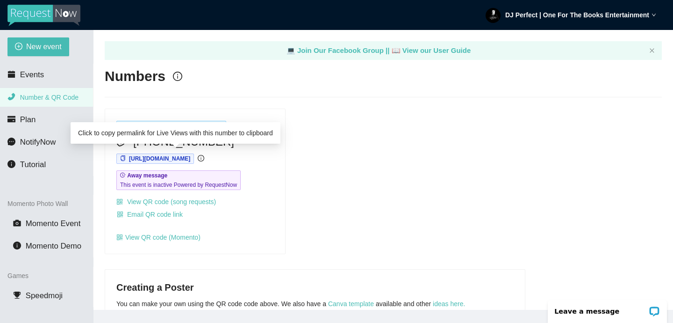
click at [190, 158] on span "https://app.requestnow.io/orvnkgr/next" at bounding box center [159, 158] width 61 height 7
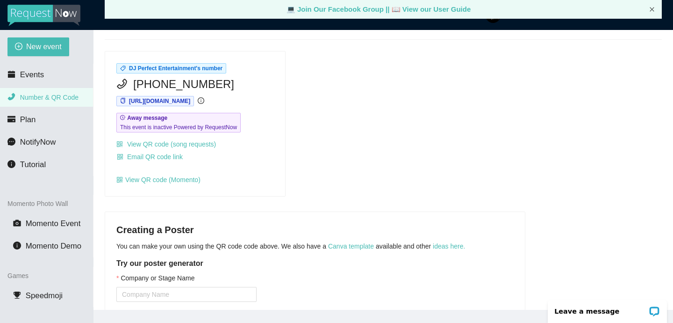
click at [653, 10] on icon "close" at bounding box center [653, 10] width 6 height 6
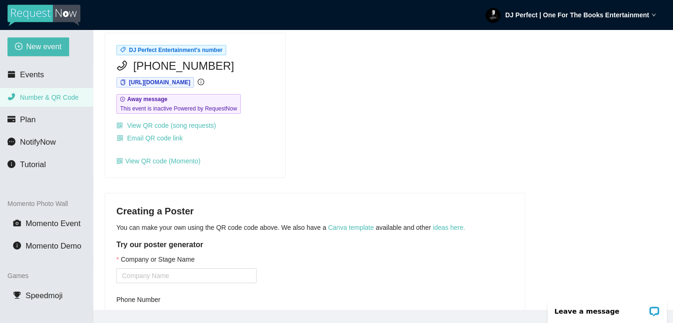
click at [629, 14] on strong "DJ Perfect | One For The Books Entertainment" at bounding box center [578, 14] width 144 height 7
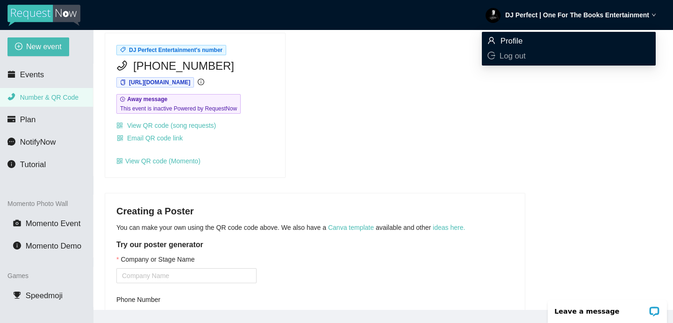
click at [516, 39] on span "Profile" at bounding box center [512, 40] width 22 height 9
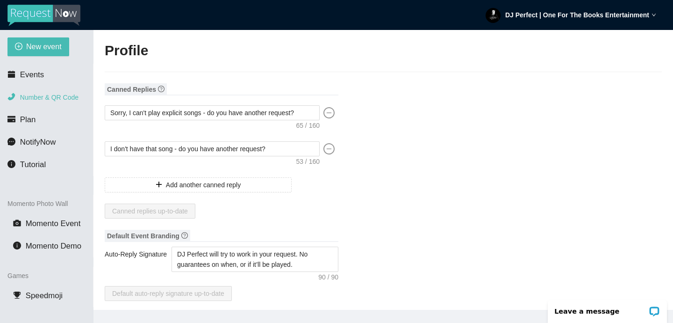
click at [51, 94] on span "Number & QR Code" at bounding box center [49, 97] width 58 height 7
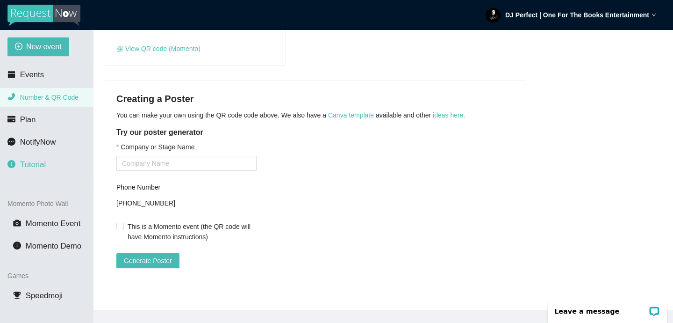
click at [34, 164] on span "Tutorial" at bounding box center [33, 164] width 26 height 9
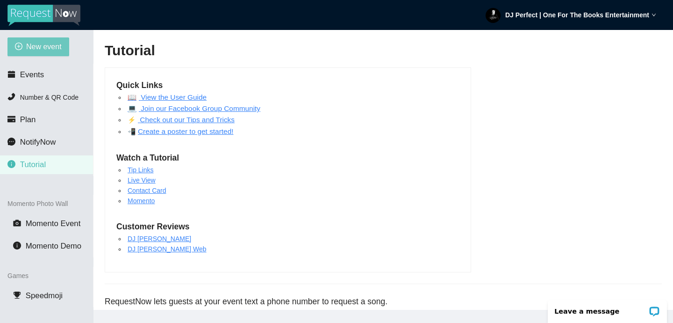
click at [51, 49] on span "New event" at bounding box center [44, 47] width 36 height 12
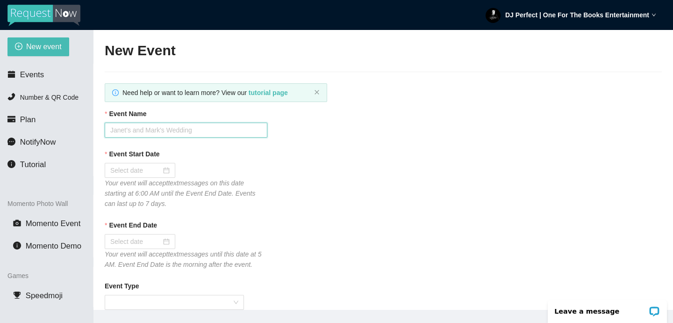
click at [210, 130] on input "Event Name" at bounding box center [186, 130] width 163 height 15
click at [159, 168] on div at bounding box center [139, 170] width 59 height 10
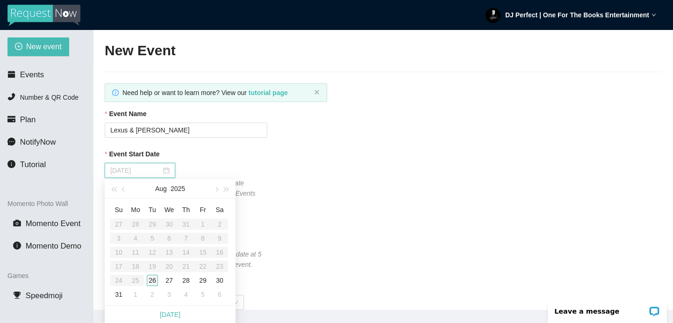
click at [151, 279] on div "26" at bounding box center [152, 280] width 11 height 11
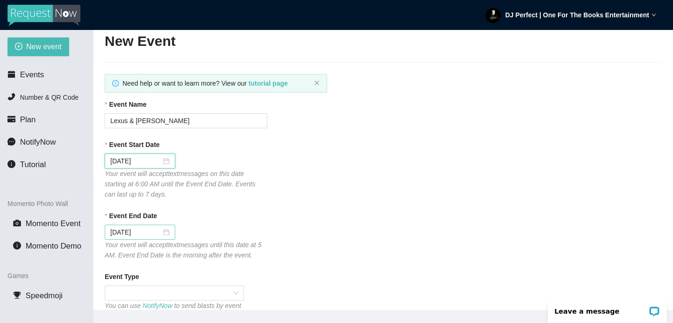
scroll to position [11, 0]
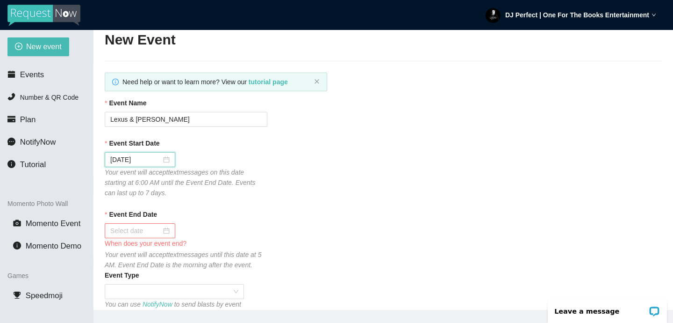
click at [161, 231] on div at bounding box center [139, 230] width 59 height 10
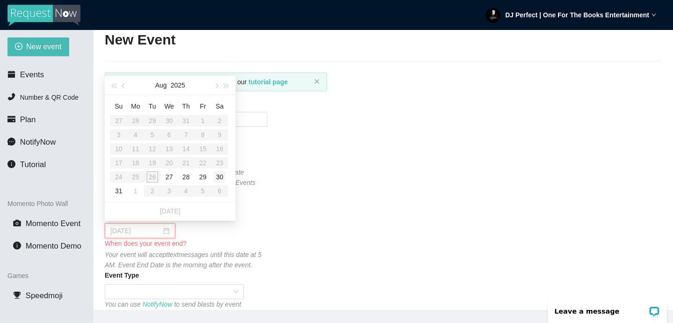
click at [218, 175] on div "30" at bounding box center [219, 176] width 11 height 11
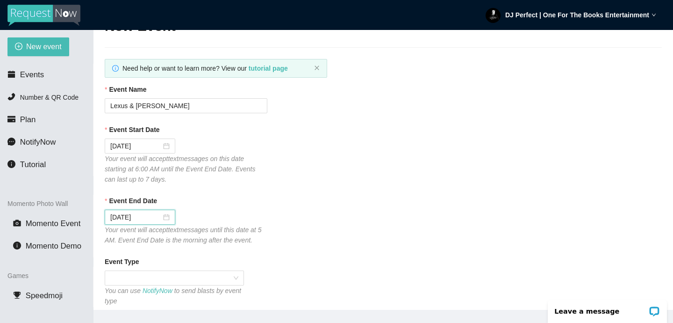
scroll to position [29, 0]
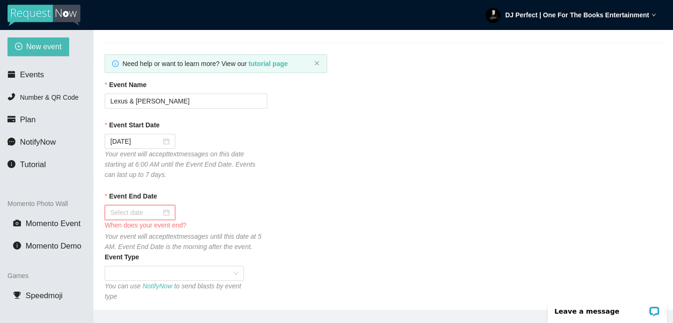
click at [160, 211] on div at bounding box center [139, 212] width 59 height 10
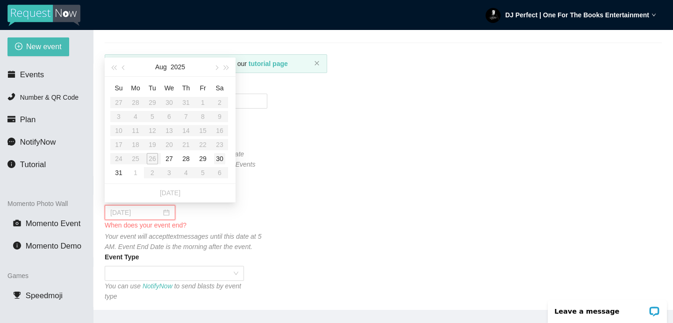
click at [219, 157] on div "30" at bounding box center [219, 158] width 11 height 11
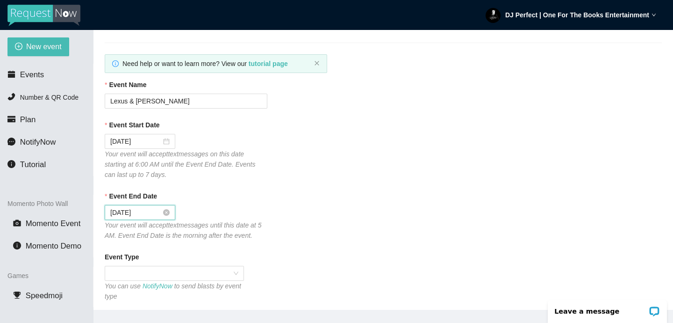
click at [271, 206] on div "Event End Date 08/30/2025 Your event will accept text messages until this date …" at bounding box center [383, 216] width 557 height 50
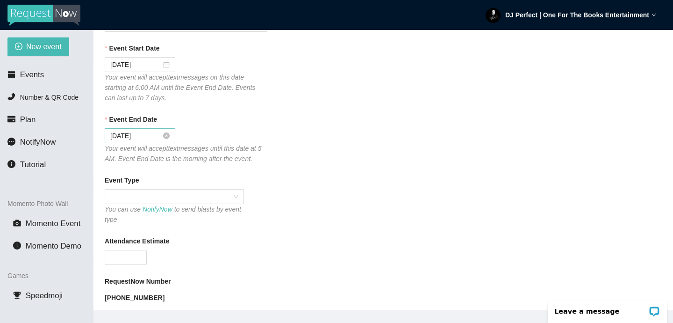
scroll to position [108, 0]
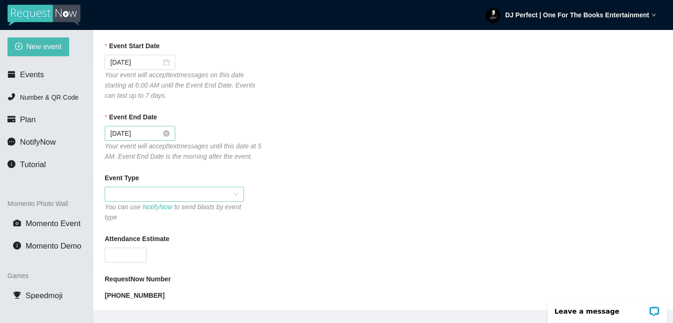
click at [241, 190] on div at bounding box center [174, 194] width 139 height 15
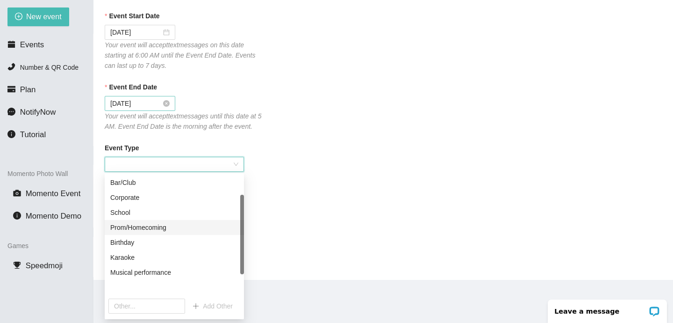
scroll to position [0, 0]
click at [153, 225] on div "Wedding" at bounding box center [174, 227] width 128 height 10
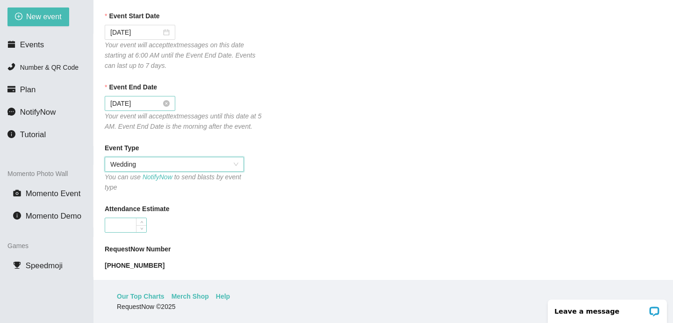
click at [132, 228] on input "Attendance Estimate" at bounding box center [125, 225] width 41 height 14
click at [306, 169] on div "Event Type Wedding You can use NotifyNow to send blasts by event type" at bounding box center [383, 168] width 557 height 50
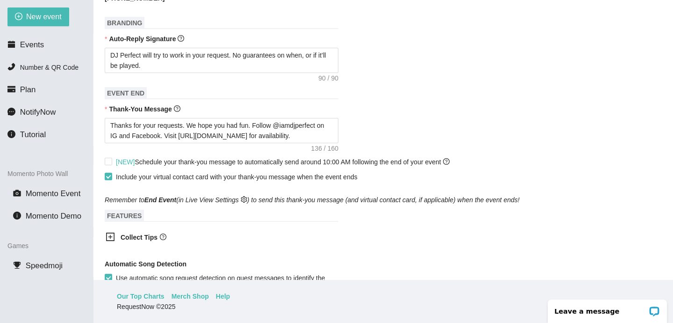
scroll to position [377, 0]
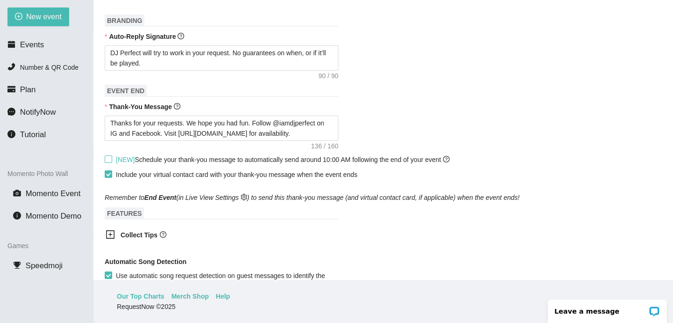
click at [108, 159] on input "[NEW] Schedule your thank-you message to automatically send around 10:00 AM fol…" at bounding box center [108, 158] width 7 height 7
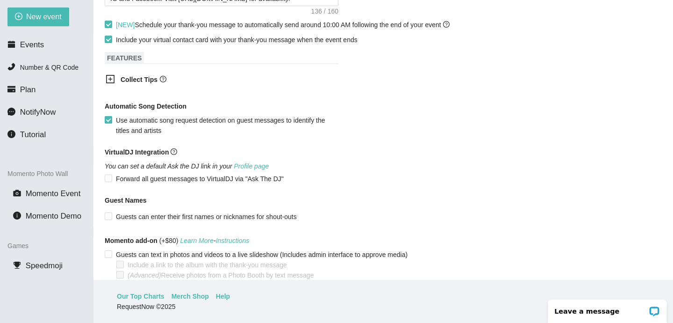
scroll to position [515, 0]
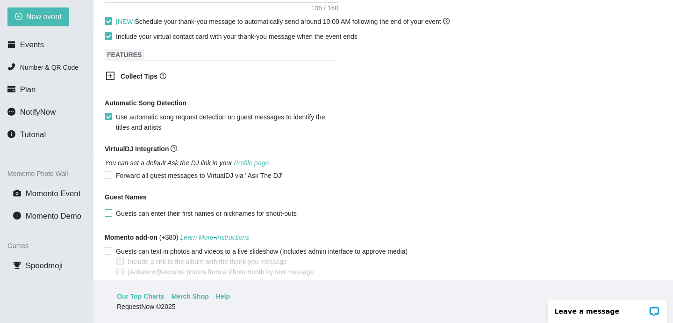
click at [109, 213] on input "Guests can enter their first names or nicknames for shout-outs" at bounding box center [108, 212] width 7 height 7
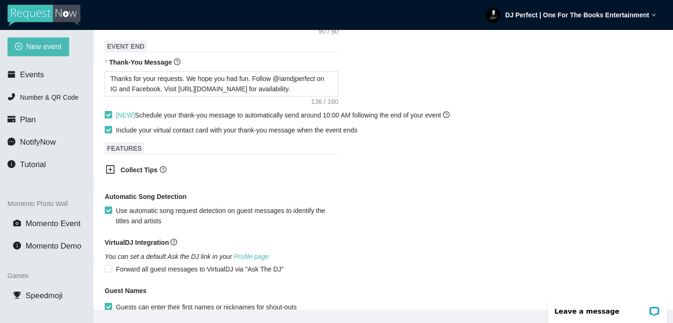
scroll to position [464, 0]
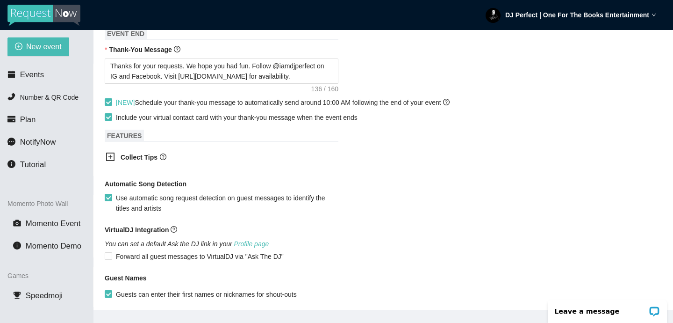
click at [110, 156] on icon "plus-square" at bounding box center [110, 156] width 4 height 4
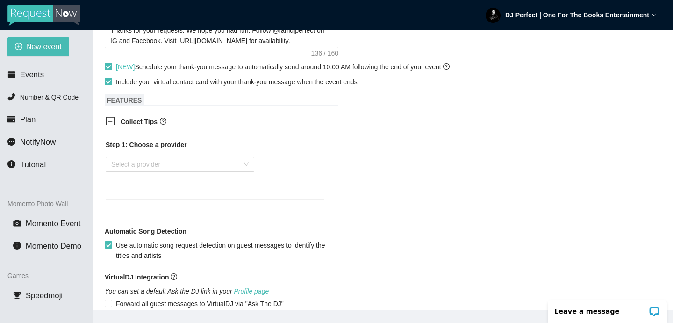
scroll to position [509, 0]
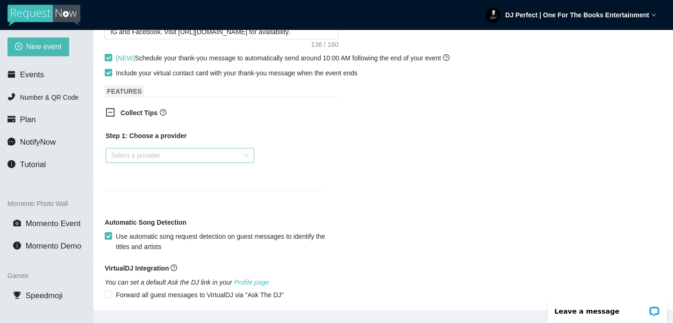
click at [241, 156] on input "search" at bounding box center [176, 155] width 131 height 14
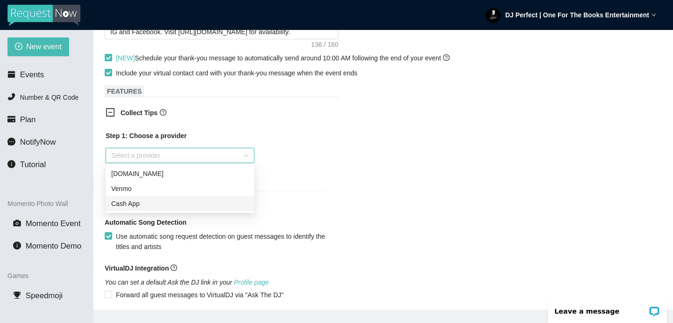
click at [180, 202] on div "Cash App" at bounding box center [179, 203] width 137 height 10
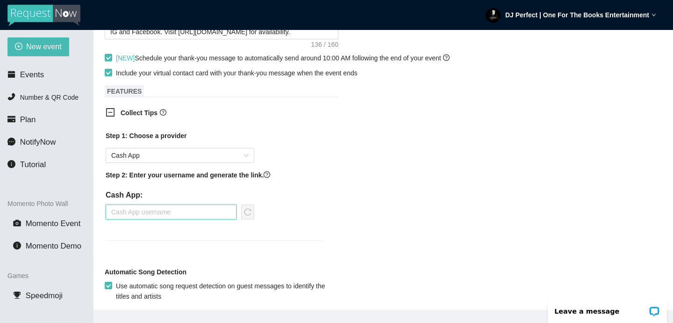
click at [187, 207] on input "text" at bounding box center [171, 211] width 131 height 15
click at [349, 201] on div "Collect Tips Step 1: Choose a provider Cash App Step 2: Enter your username and…" at bounding box center [383, 179] width 557 height 155
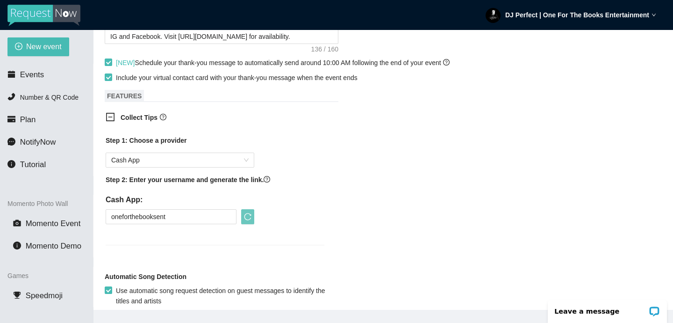
click at [250, 213] on icon "reload" at bounding box center [247, 216] width 7 height 7
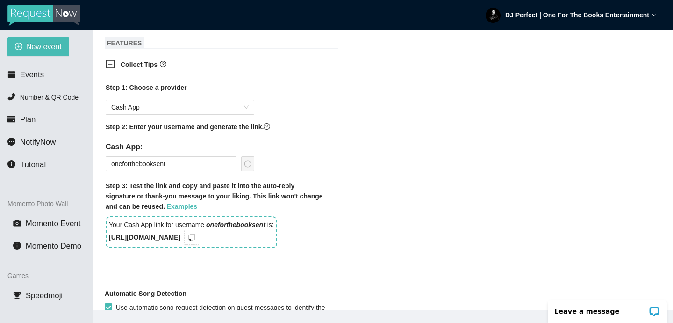
scroll to position [559, 0]
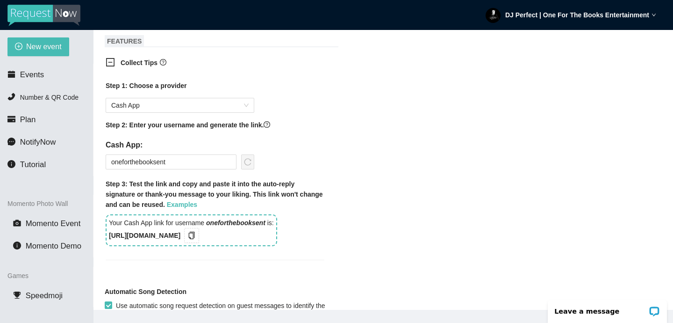
click at [303, 114] on div "Step 1: Choose a provider Cash App Step 2: Enter your username and generate the…" at bounding box center [215, 164] width 219 height 168
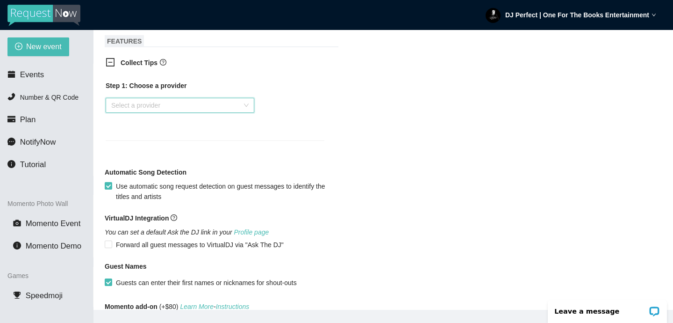
click at [273, 107] on div "Step 1: Choose a provider Select a provider" at bounding box center [215, 104] width 219 height 49
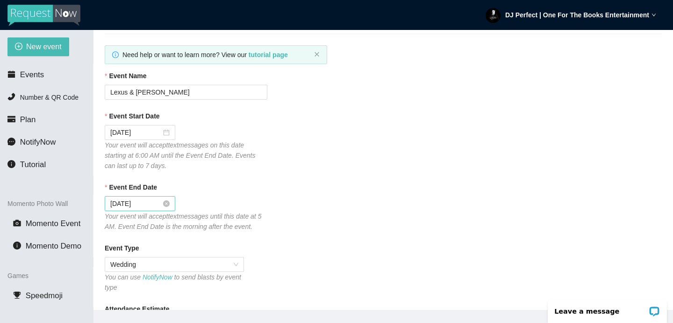
scroll to position [0, 0]
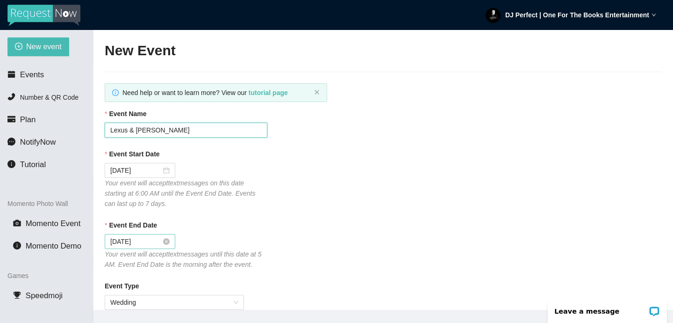
click at [235, 126] on input "Lexus & Isiah" at bounding box center [186, 130] width 163 height 15
click at [365, 169] on div "Event Start Date 08/26/2025 Your event will accept text messages on this date s…" at bounding box center [383, 179] width 557 height 60
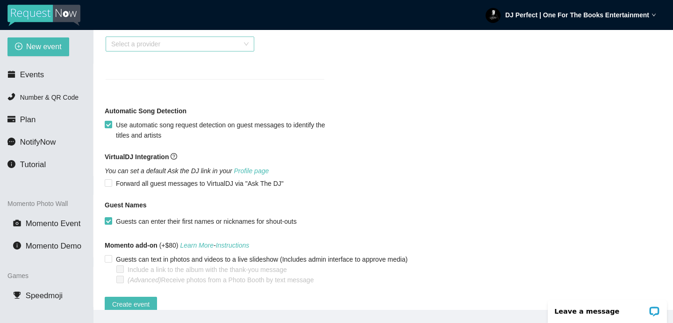
scroll to position [640, 0]
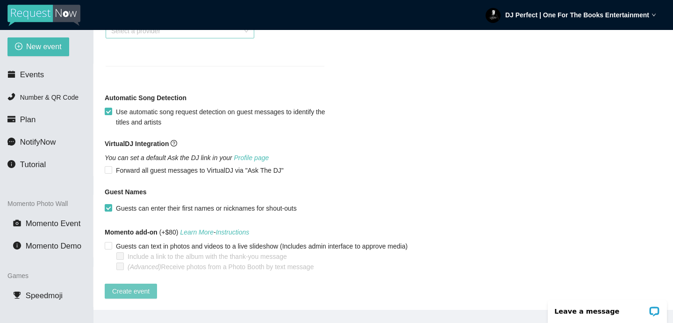
click at [127, 286] on span "Create event" at bounding box center [130, 291] width 37 height 10
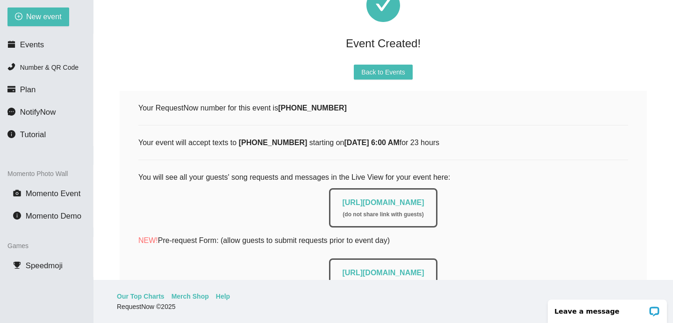
scroll to position [50, 0]
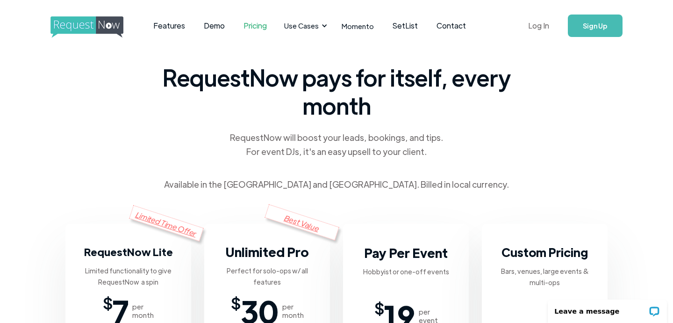
click at [540, 26] on link "Log In" at bounding box center [539, 25] width 40 height 33
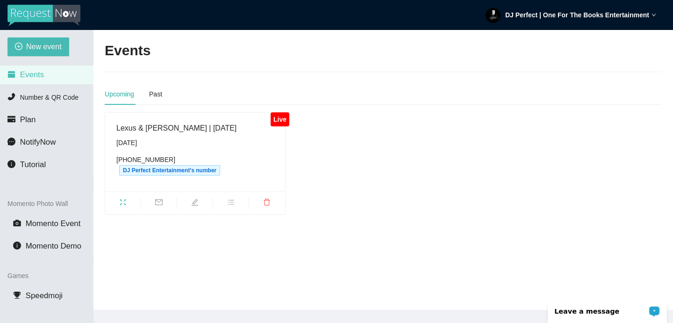
click at [661, 310] on div "Leave a message" at bounding box center [607, 310] width 119 height 23
click at [374, 140] on div "Live Lexus & Isiah | 8.29.2025 Tuesday, August 26th (404) 902-2967 DJ Perfect E…" at bounding box center [383, 163] width 565 height 102
click at [33, 96] on span "Number & QR Code" at bounding box center [49, 97] width 58 height 7
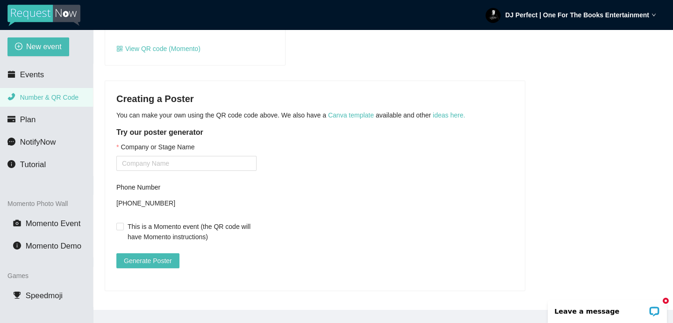
scroll to position [170, 0]
click at [356, 111] on link "Canva template" at bounding box center [351, 114] width 46 height 7
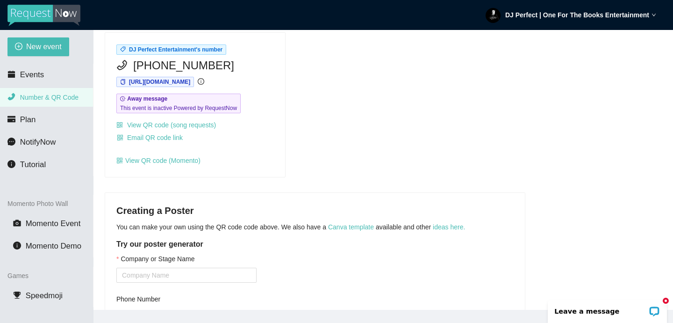
scroll to position [37, 0]
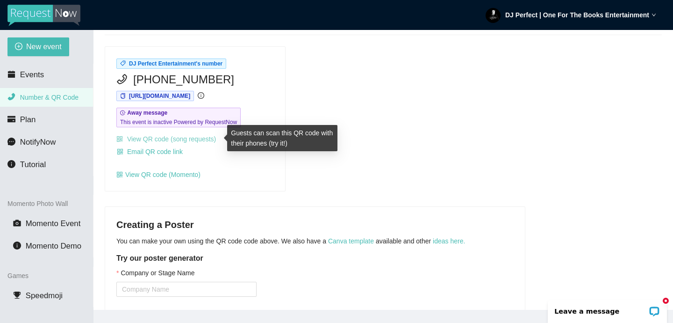
click at [174, 140] on link "View QR code (song requests)" at bounding box center [166, 138] width 100 height 7
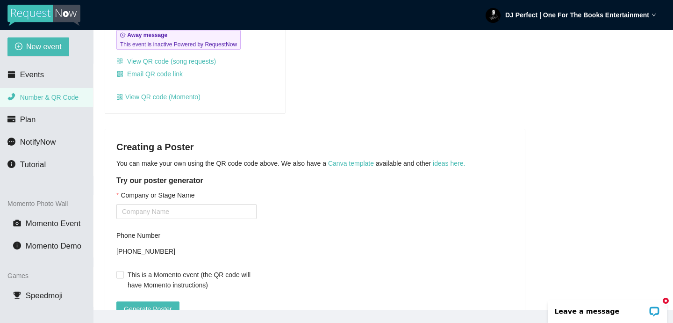
scroll to position [138, 0]
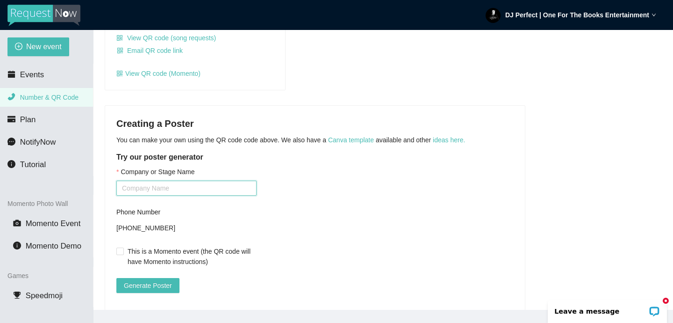
click at [211, 187] on input "Company or Stage Name" at bounding box center [186, 188] width 140 height 15
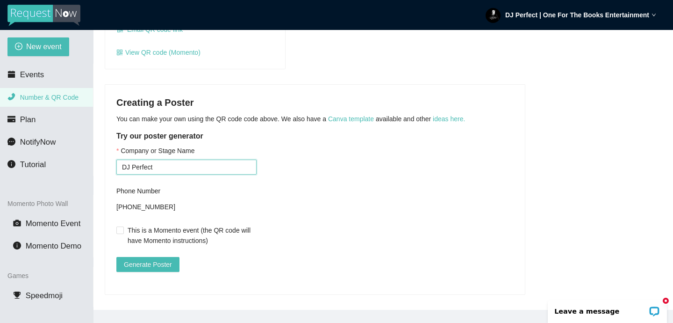
scroll to position [170, 0]
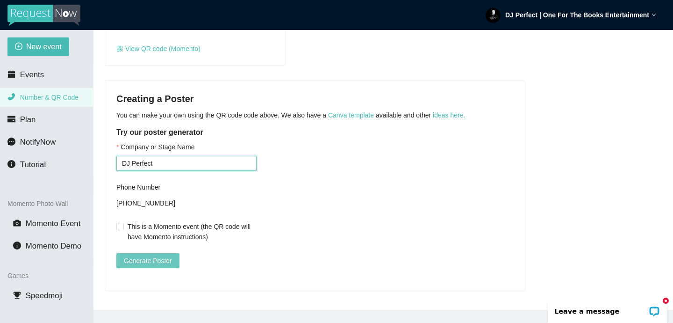
type input "DJ Perfect"
click at [165, 255] on span "Generate Poster" at bounding box center [148, 260] width 48 height 10
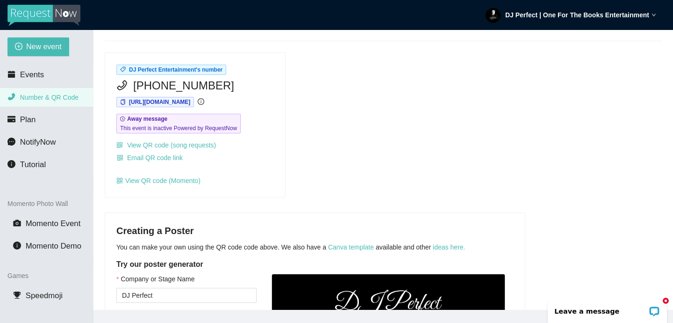
scroll to position [0, 0]
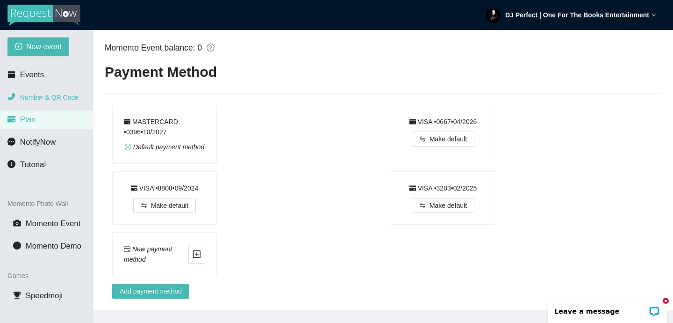
click at [53, 97] on span "Number & QR Code" at bounding box center [49, 97] width 58 height 7
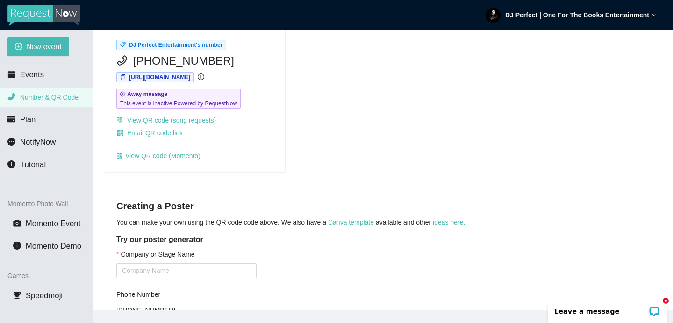
scroll to position [46, 0]
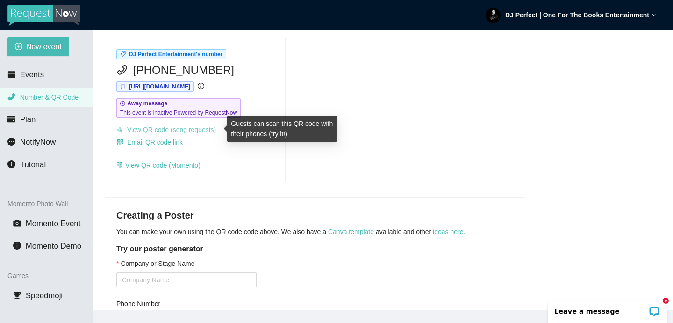
click at [204, 129] on link "View QR code (song requests)" at bounding box center [166, 129] width 100 height 7
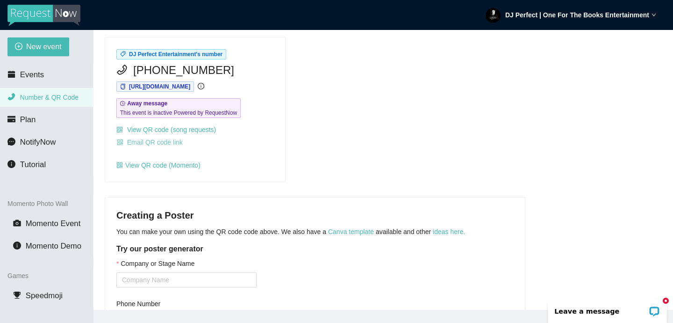
click at [173, 143] on span "Email QR code link" at bounding box center [155, 142] width 56 height 10
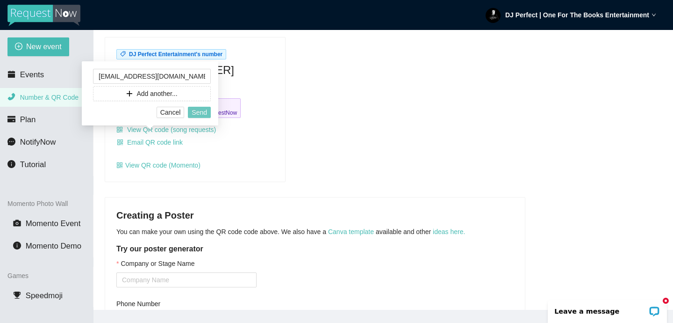
click at [202, 112] on span "Send" at bounding box center [199, 112] width 15 height 10
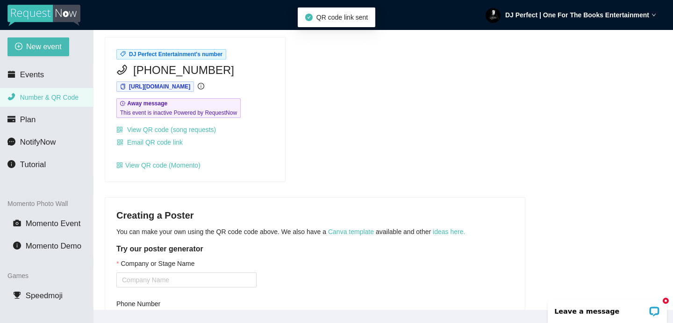
click at [356, 131] on div "DJ Perfect Entertainment's number (404) 902-2967 https://app.requestnow.io/orvn…" at bounding box center [383, 109] width 565 height 145
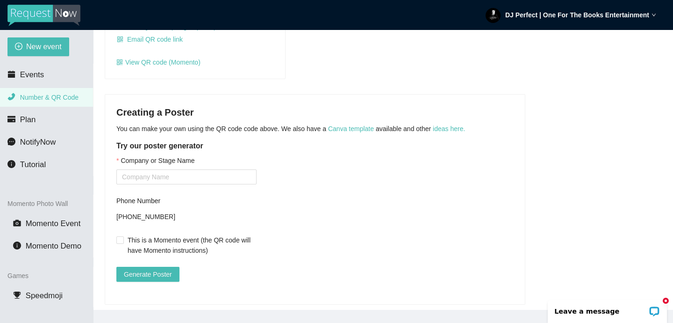
scroll to position [150, 0]
click at [619, 9] on div "DJ Perfect | One For The Books Entertainment" at bounding box center [571, 15] width 171 height 30
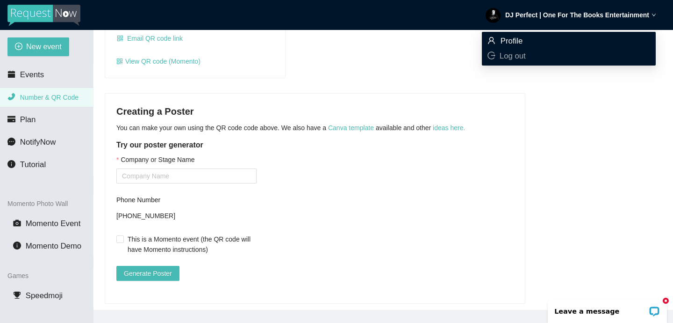
click at [520, 37] on span "Profile" at bounding box center [512, 40] width 22 height 9
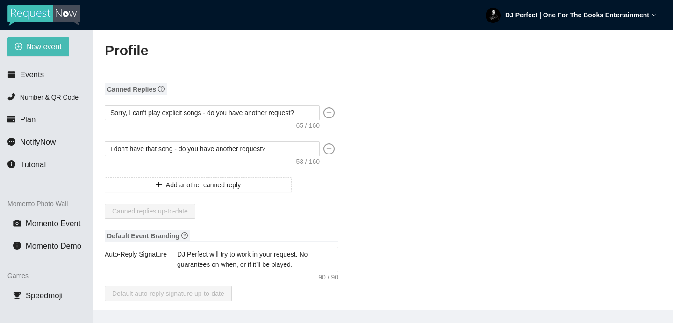
type input "DJ"
type input "Perfect"
type input "One For The Books Entertainment"
type input "Professional DJ"
type input "(404) 606-2400"
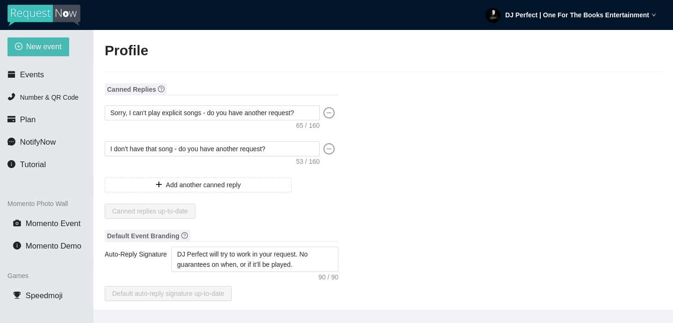
type input "info@djperfect.com"
type input "http://www.djperfect.com"
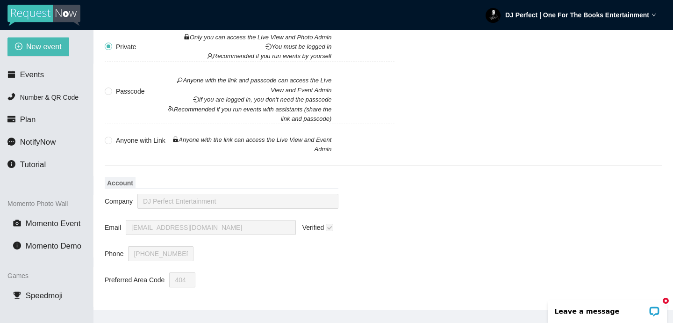
scroll to position [778, 0]
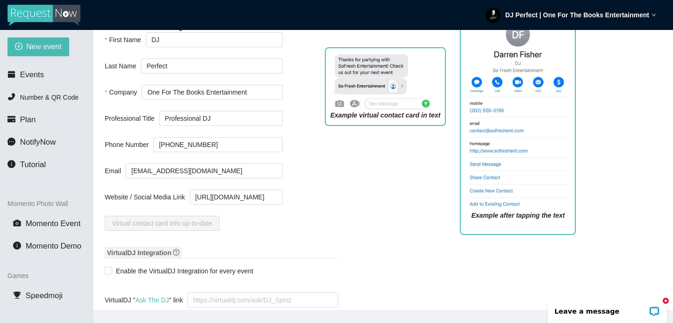
scroll to position [430, 0]
click at [325, 173] on div "Example virtual contact card in text" at bounding box center [386, 142] width 136 height 202
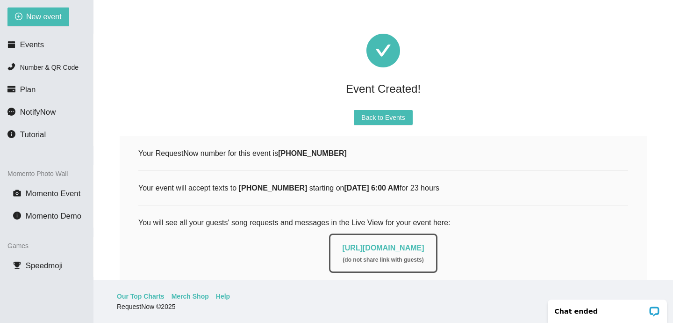
scroll to position [50, 0]
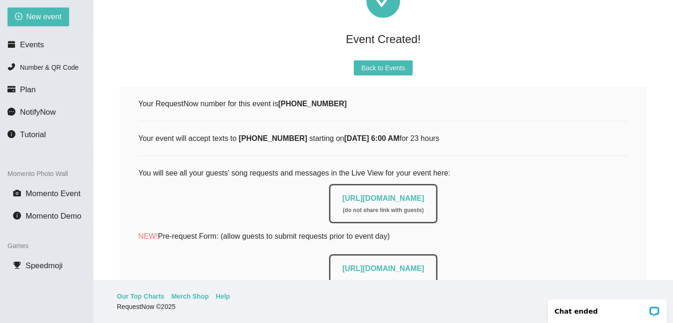
click at [539, 80] on div "Event Created! Back to Events Your RequestNow number for this event is [PHONE_N…" at bounding box center [383, 175] width 557 height 426
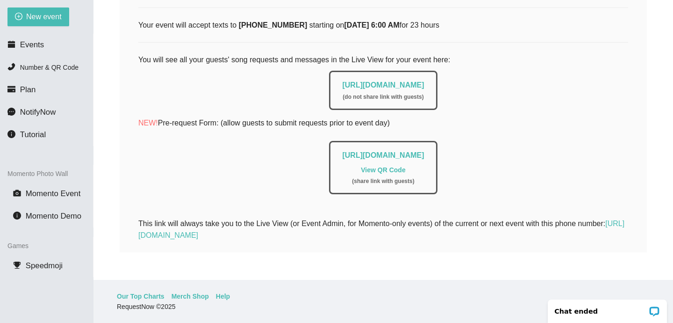
scroll to position [176, 0]
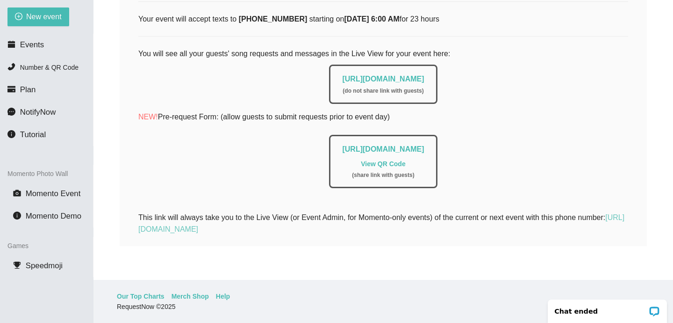
click at [258, 221] on link "https://app.requestnow.io/orvnkgr/next" at bounding box center [381, 223] width 486 height 20
